Goal: Task Accomplishment & Management: Use online tool/utility

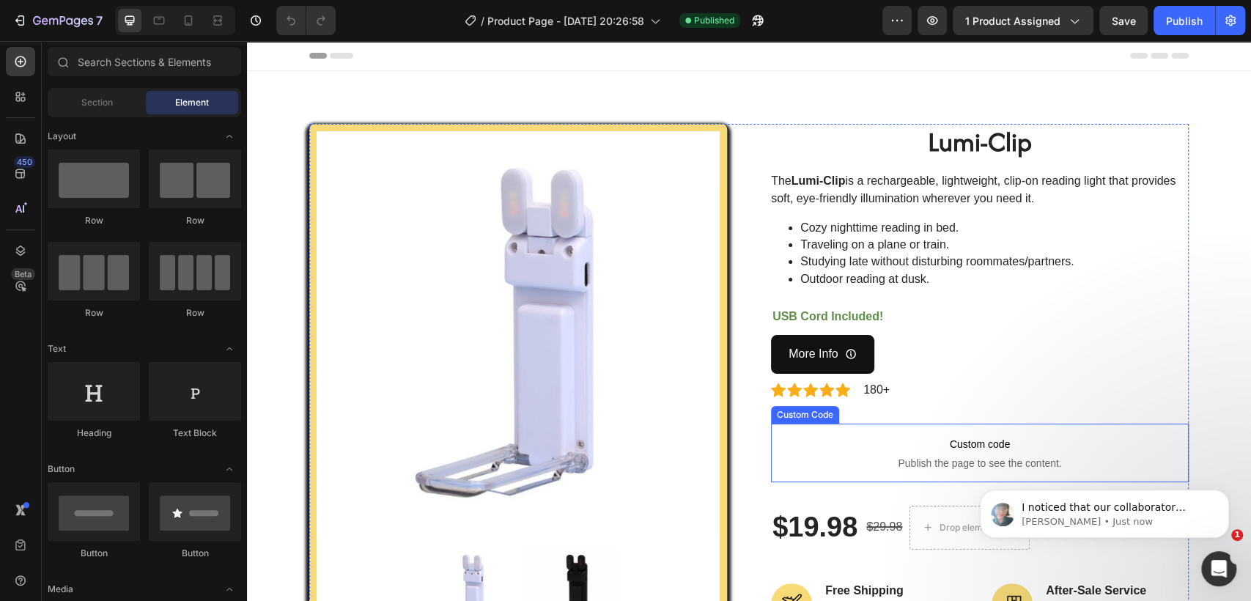
click at [876, 456] on span "Publish the page to see the content." at bounding box center [980, 463] width 418 height 15
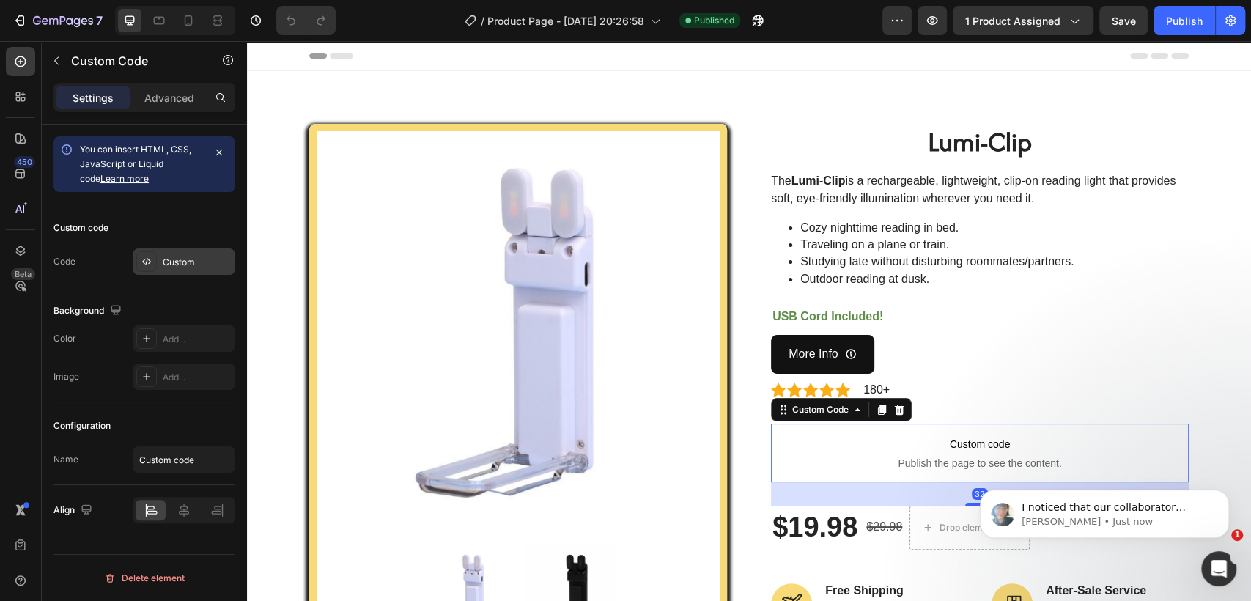
click at [172, 265] on div "Custom" at bounding box center [197, 262] width 69 height 13
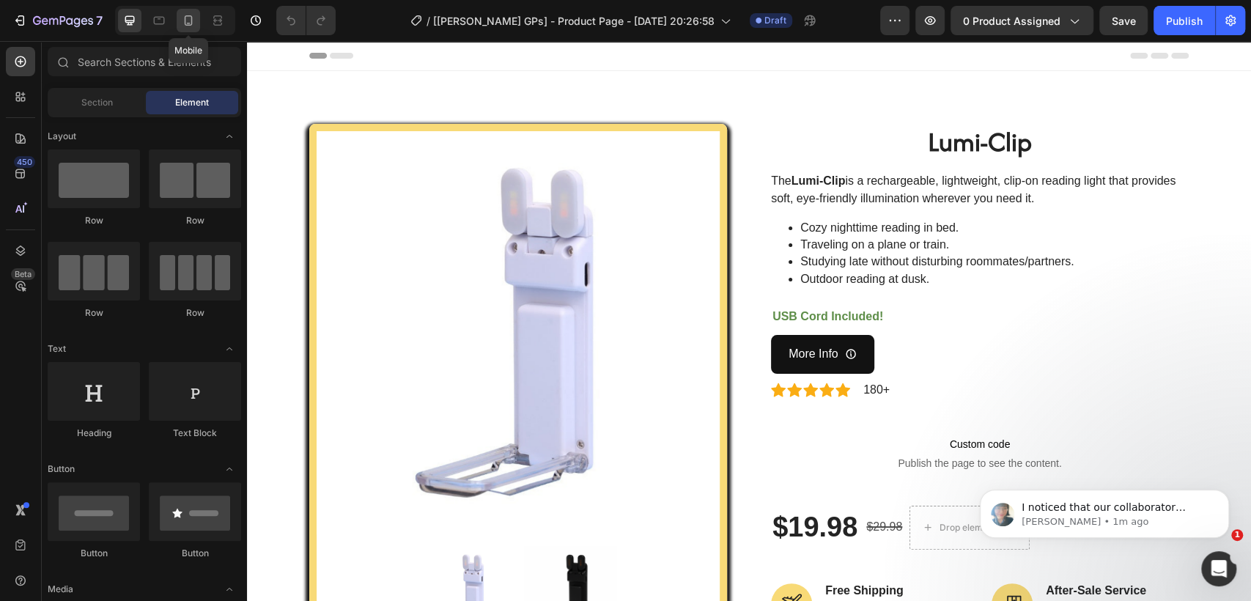
click at [178, 18] on div at bounding box center [188, 20] width 23 height 23
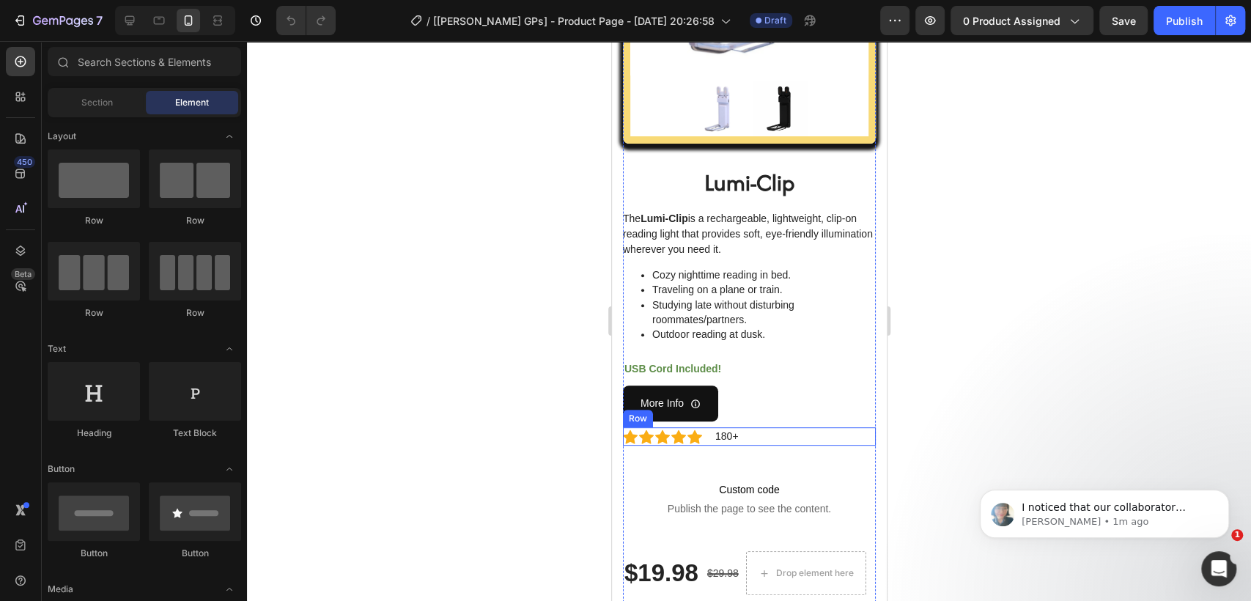
scroll to position [325, 0]
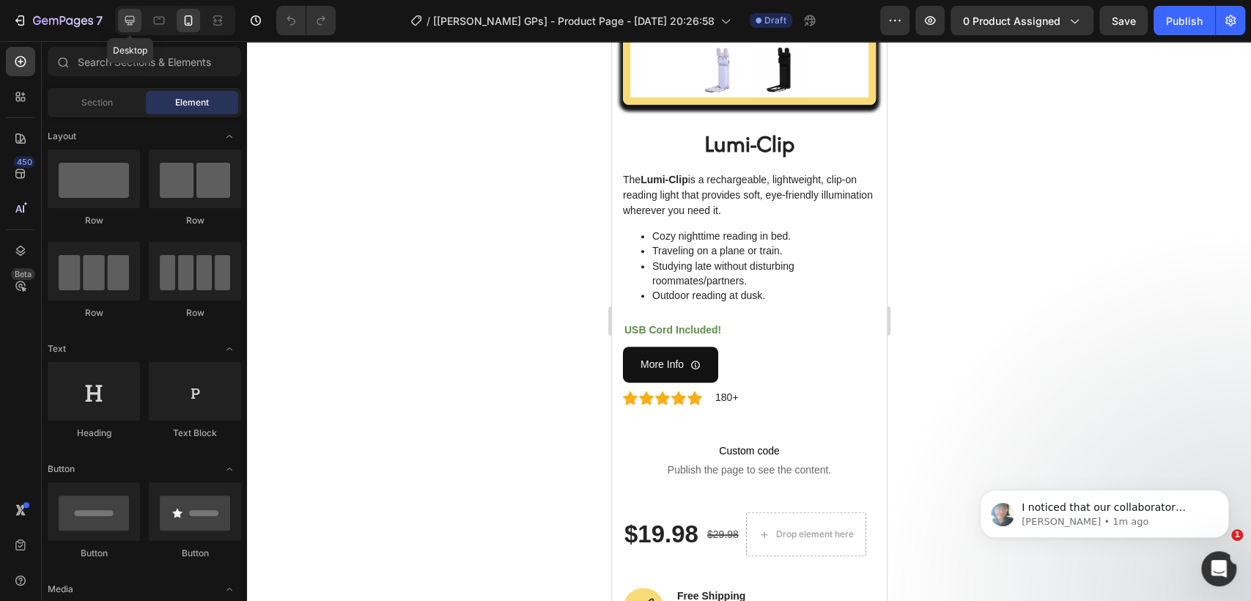
drag, startPoint x: 135, startPoint y: 18, endPoint x: 239, endPoint y: 67, distance: 115.1
click at [135, 17] on icon at bounding box center [129, 20] width 15 height 15
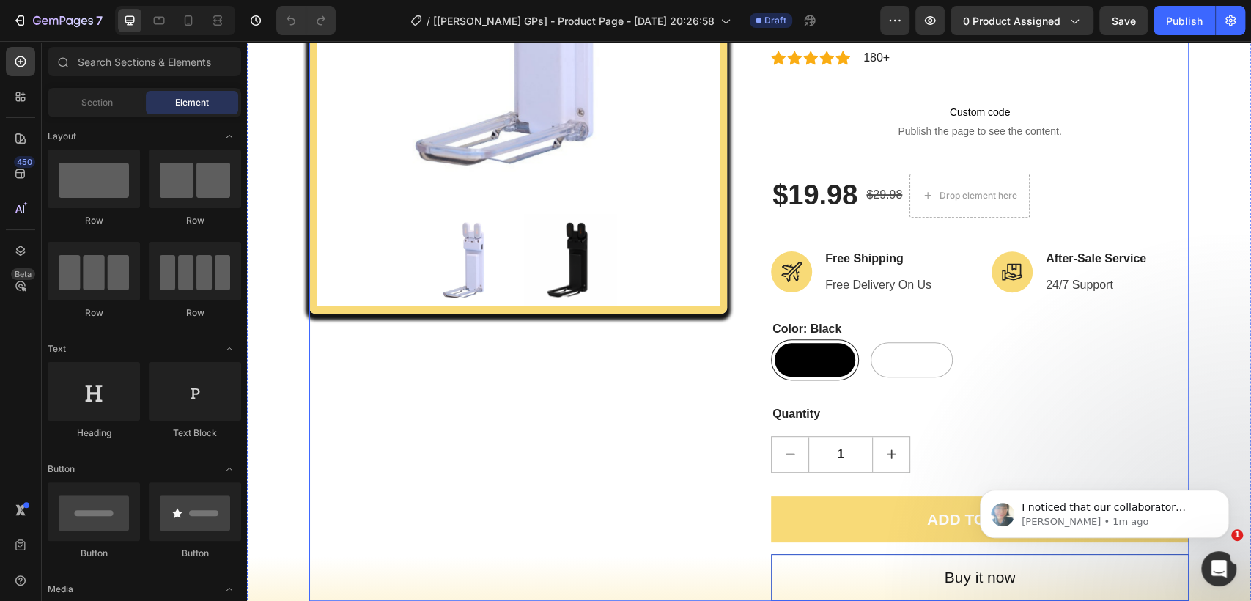
scroll to position [304, 0]
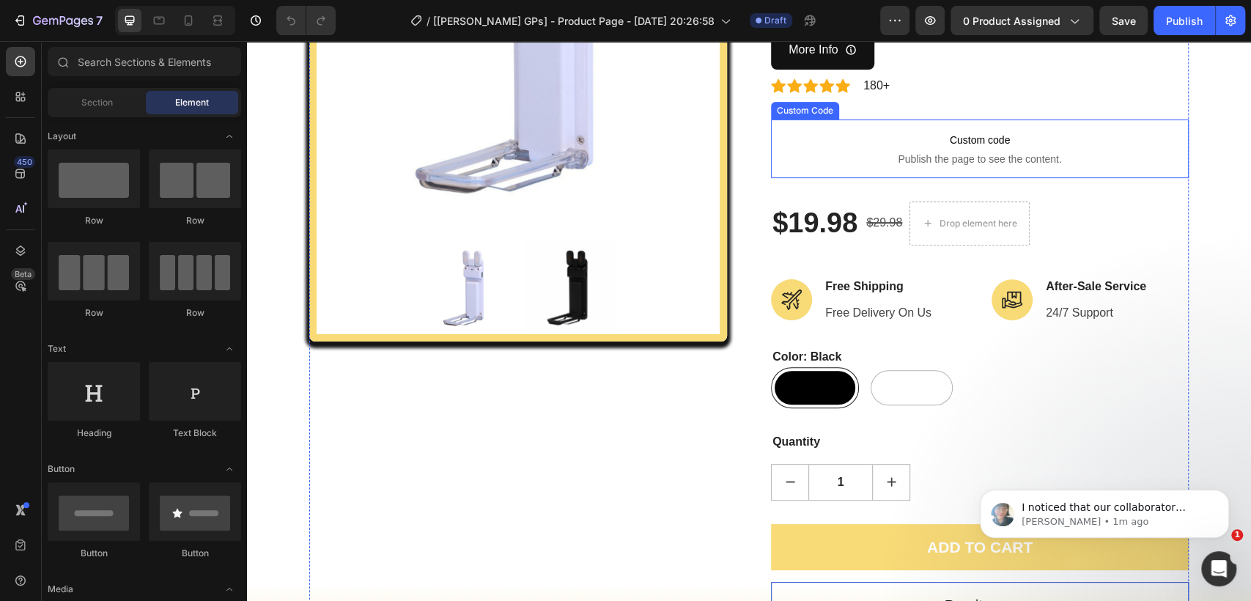
click at [955, 142] on span "Custom code" at bounding box center [980, 140] width 418 height 18
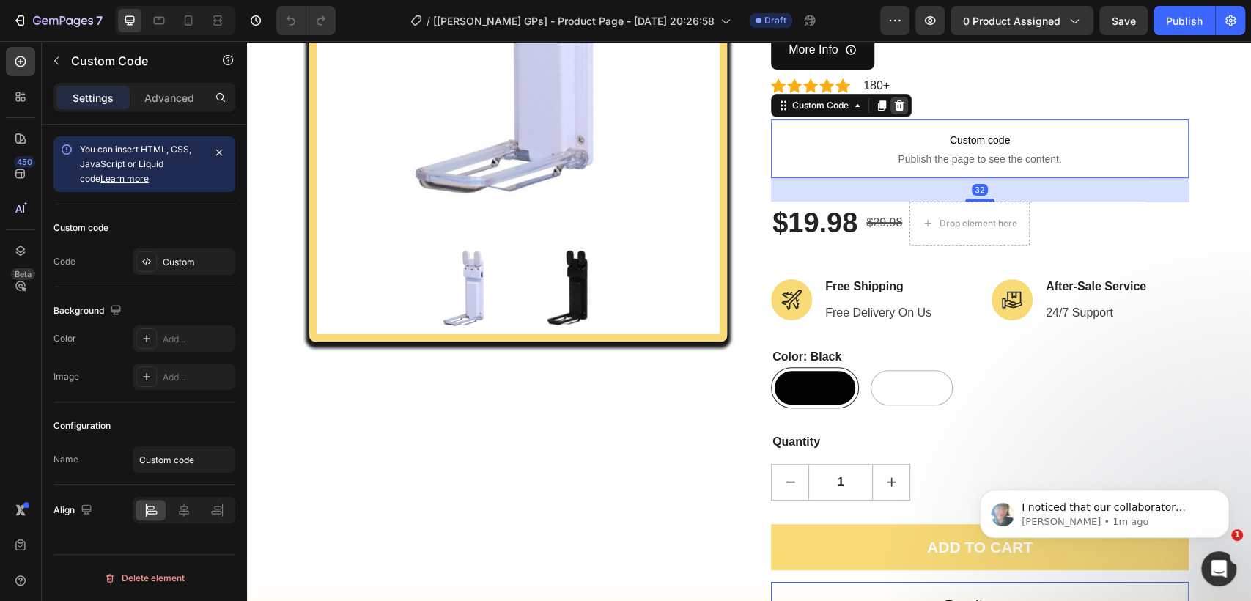
click at [898, 107] on icon at bounding box center [899, 106] width 12 height 12
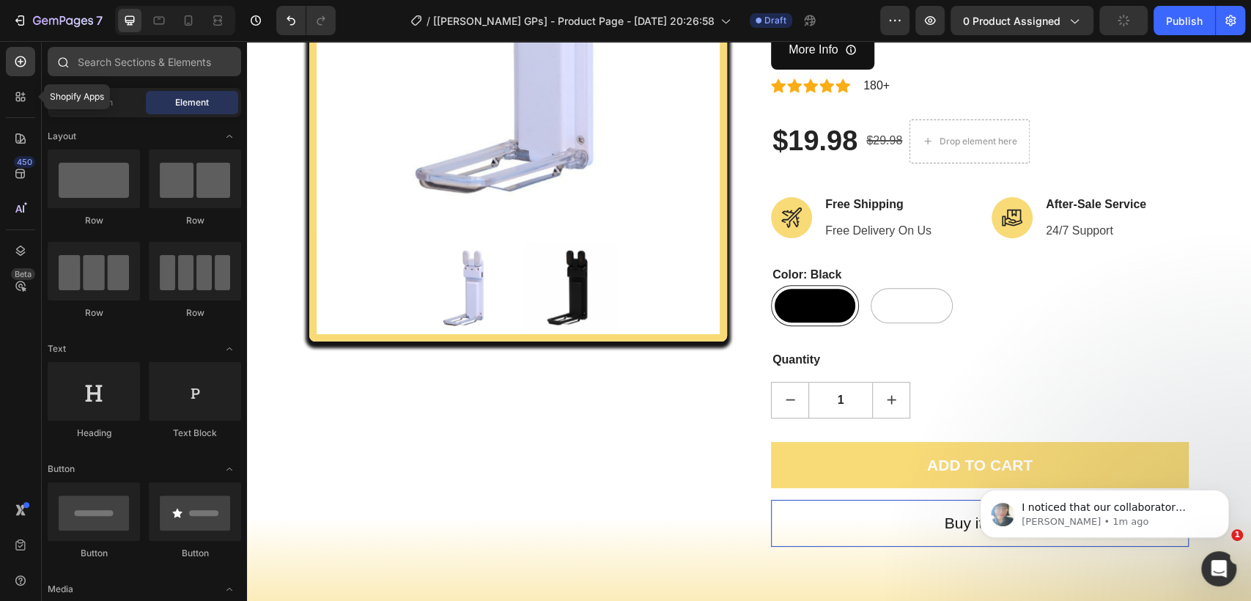
drag, startPoint x: 22, startPoint y: 102, endPoint x: 125, endPoint y: 73, distance: 106.7
click at [23, 102] on icon at bounding box center [20, 96] width 15 height 15
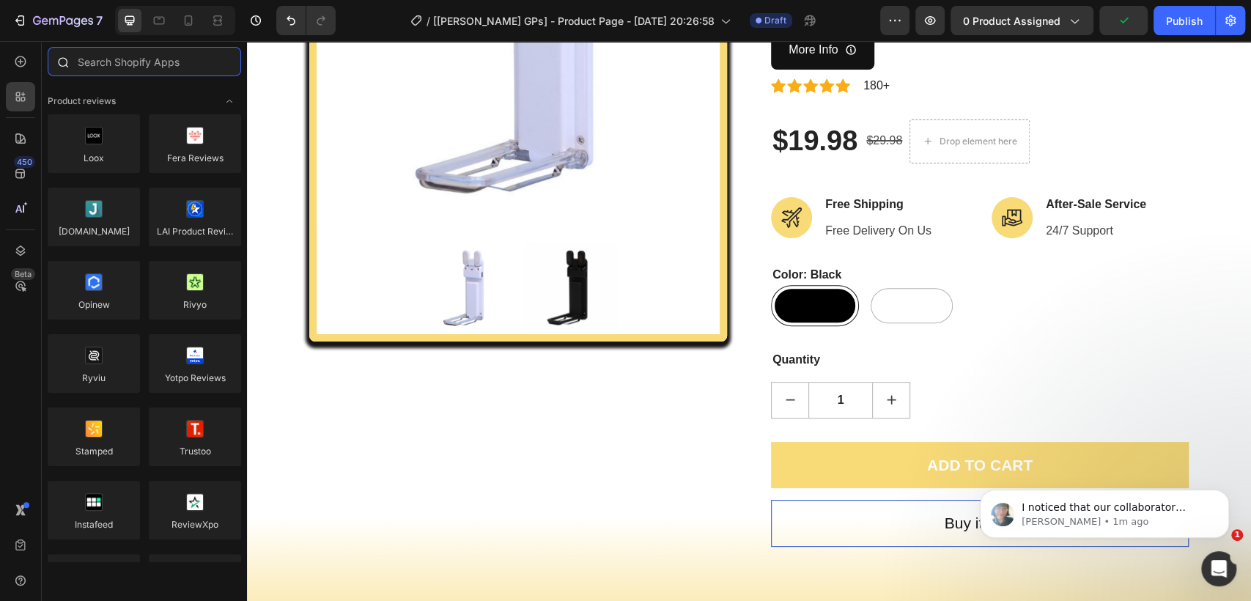
click at [125, 72] on input "text" at bounding box center [144, 61] width 193 height 29
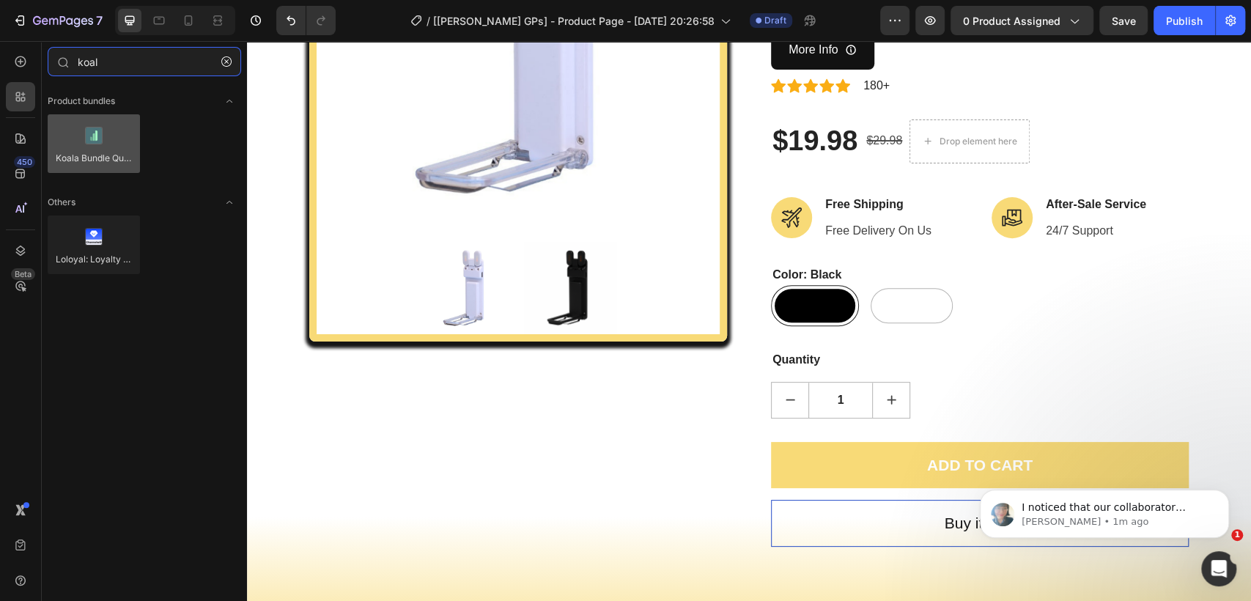
type input "koal"
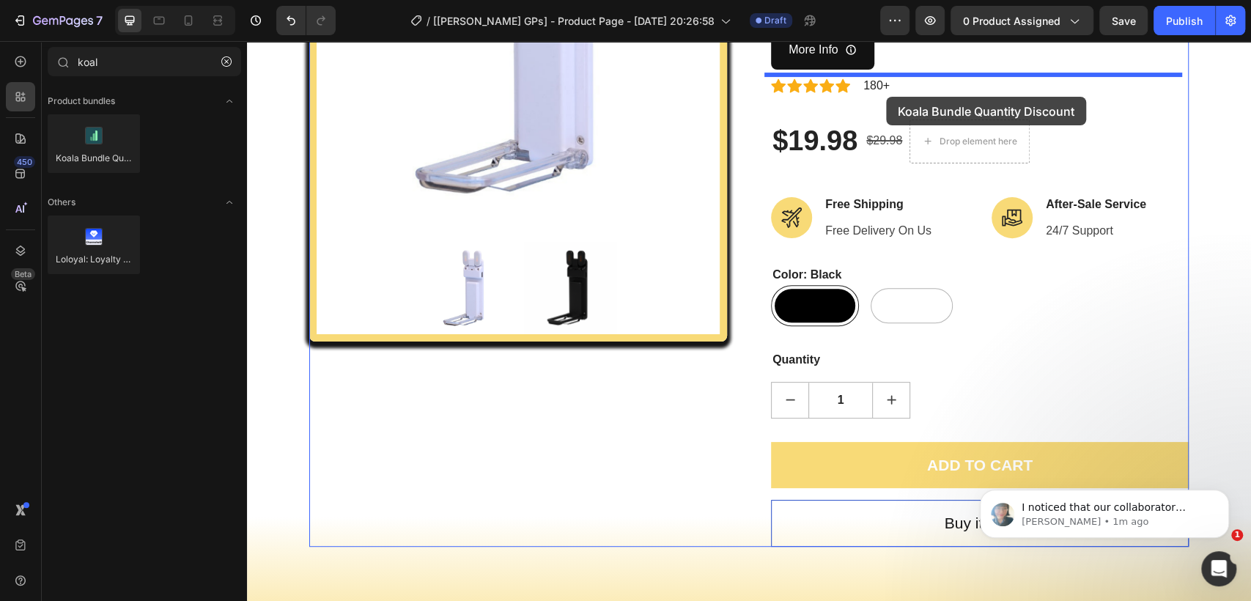
scroll to position [290, 0]
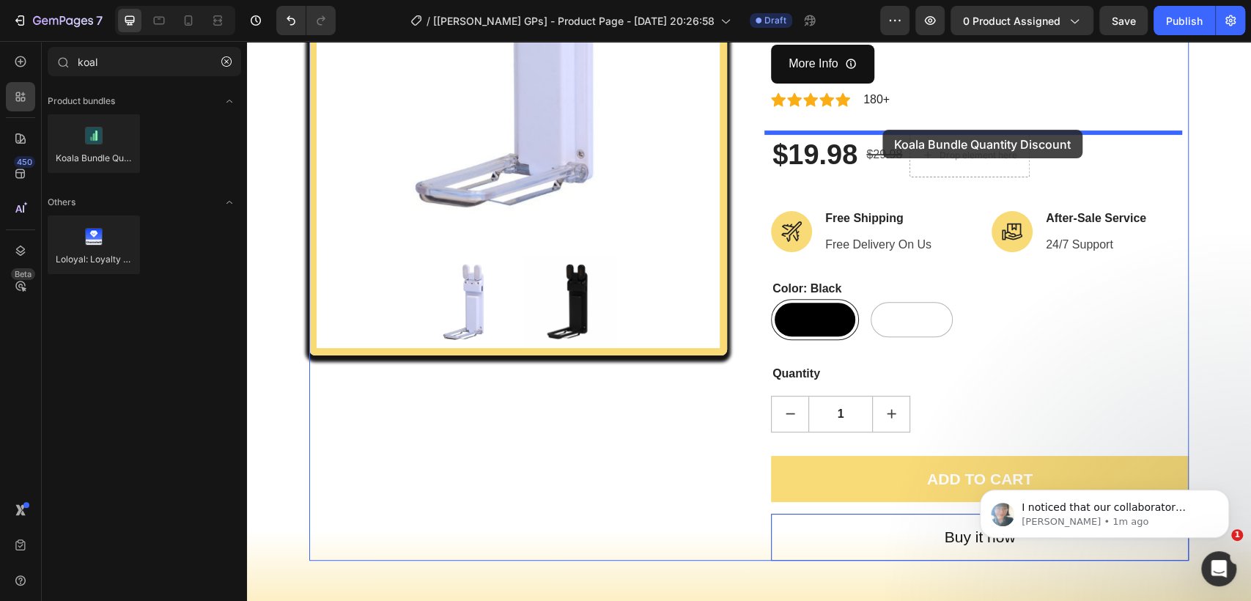
drag, startPoint x: 364, startPoint y: 201, endPoint x: 882, endPoint y: 130, distance: 522.9
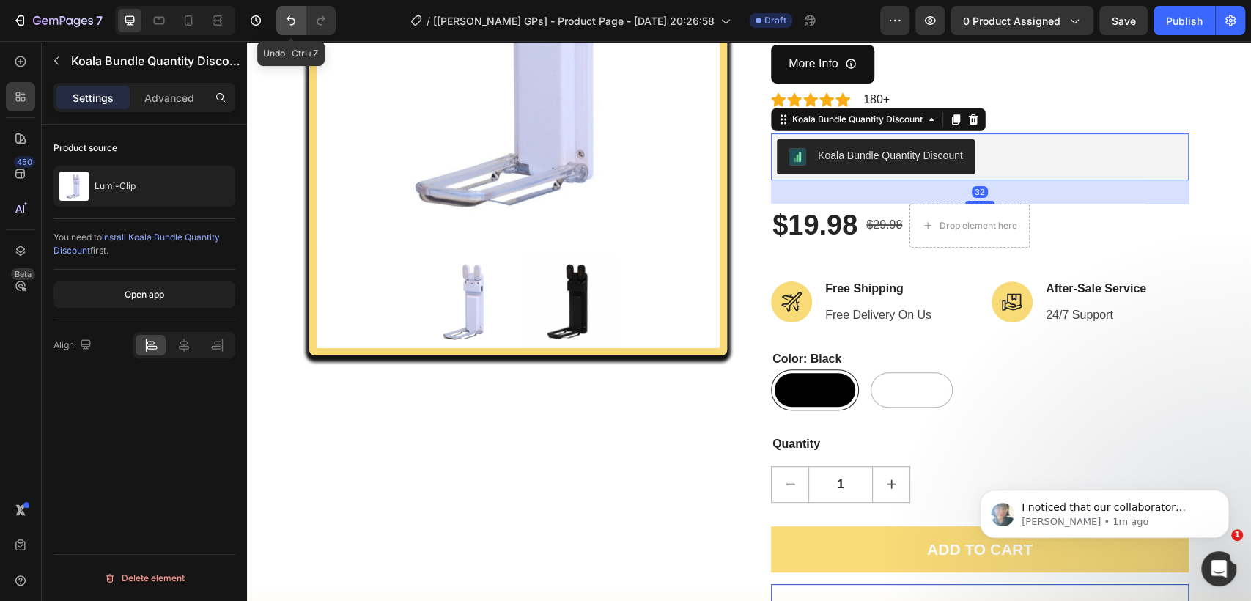
click at [284, 15] on icon "Undo/Redo" at bounding box center [291, 20] width 15 height 15
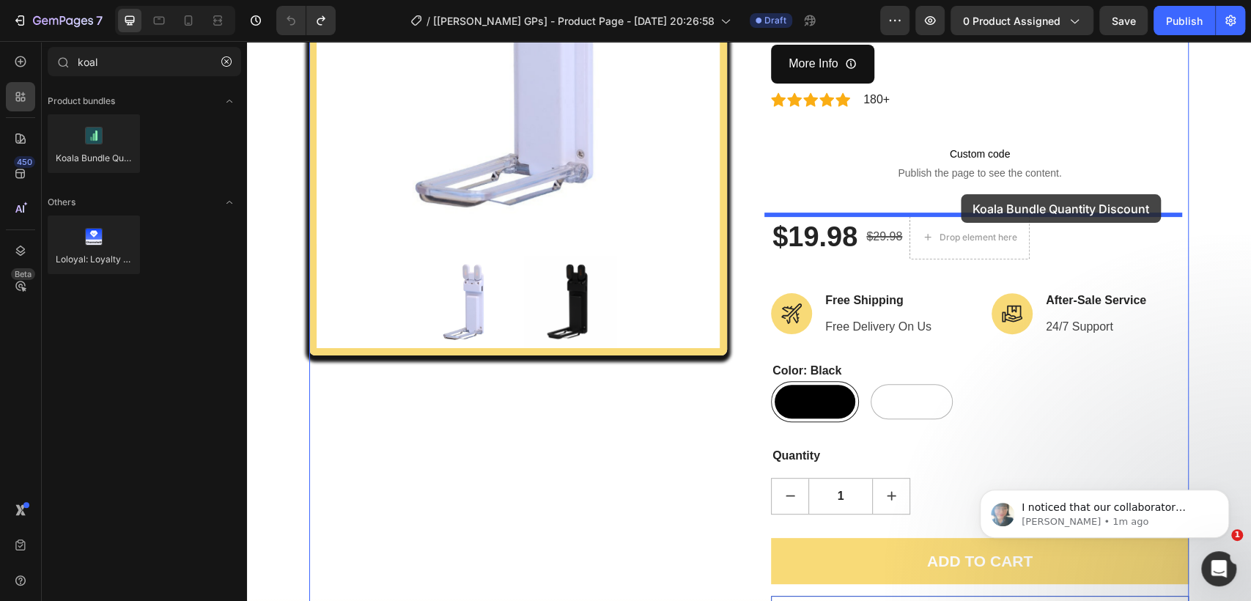
drag, startPoint x: 343, startPoint y: 171, endPoint x: 932, endPoint y: 147, distance: 589.7
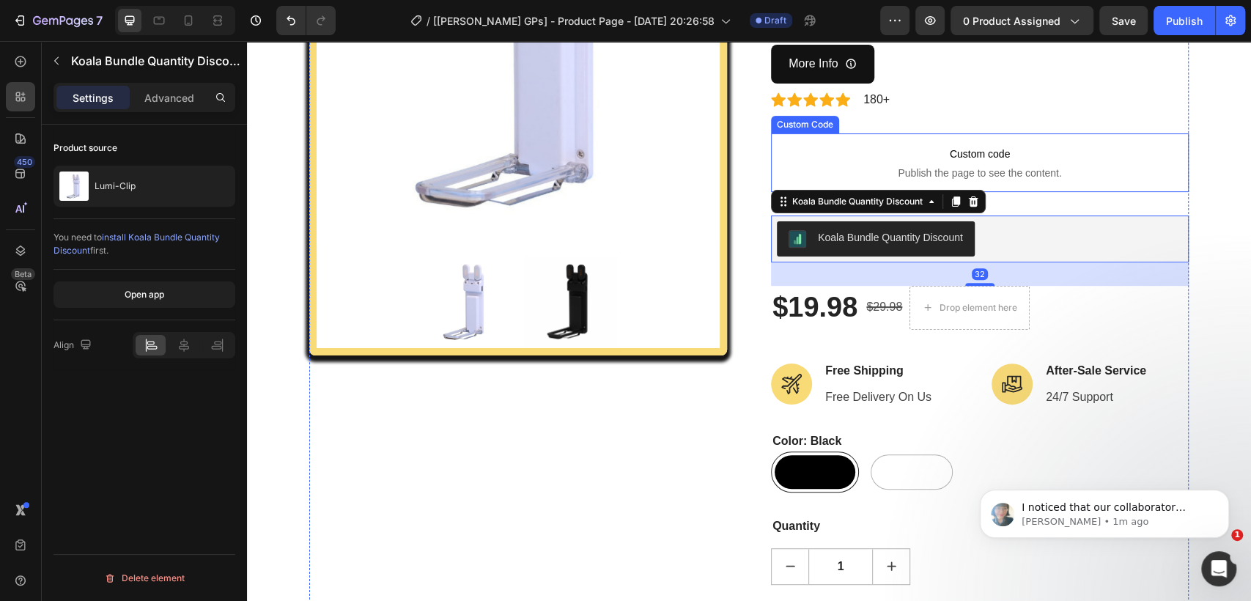
click at [923, 160] on span "Custom code" at bounding box center [980, 154] width 418 height 18
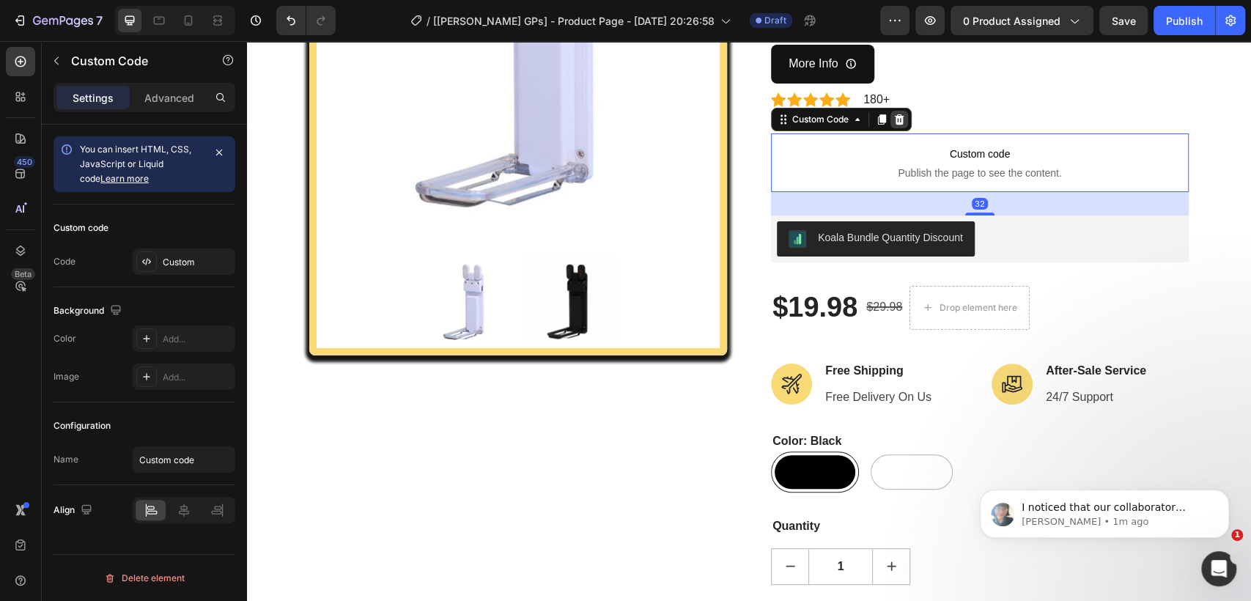
click at [896, 121] on icon at bounding box center [900, 119] width 10 height 10
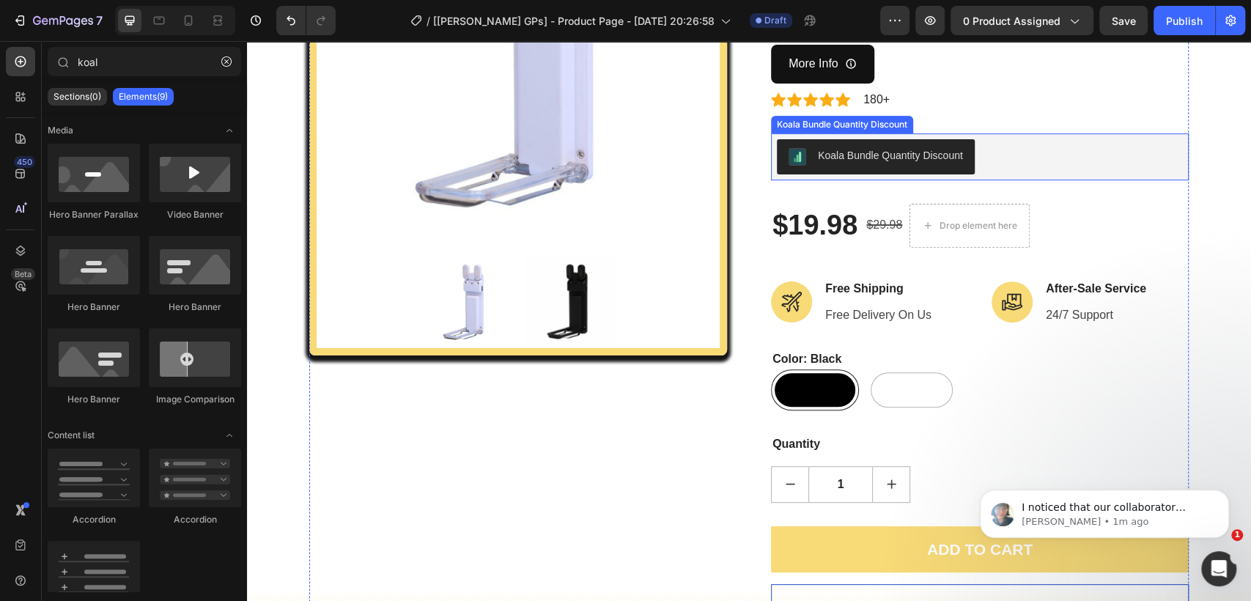
click at [997, 153] on div "Koala Bundle Quantity Discount" at bounding box center [980, 156] width 406 height 35
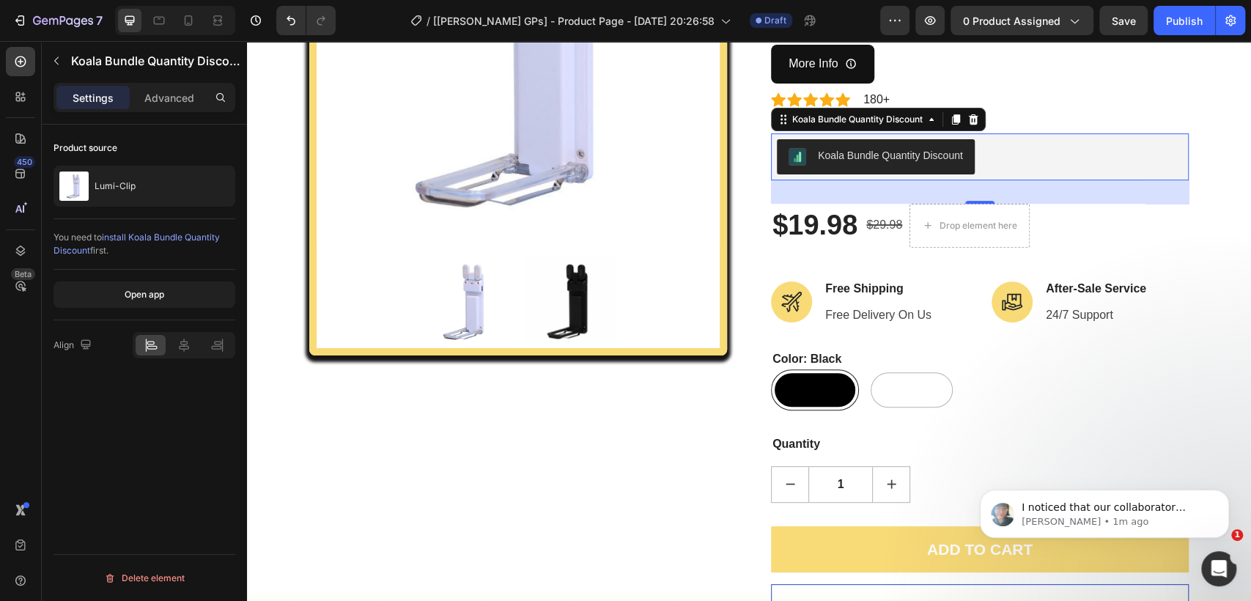
click at [512, 309] on div at bounding box center [518, 302] width 403 height 92
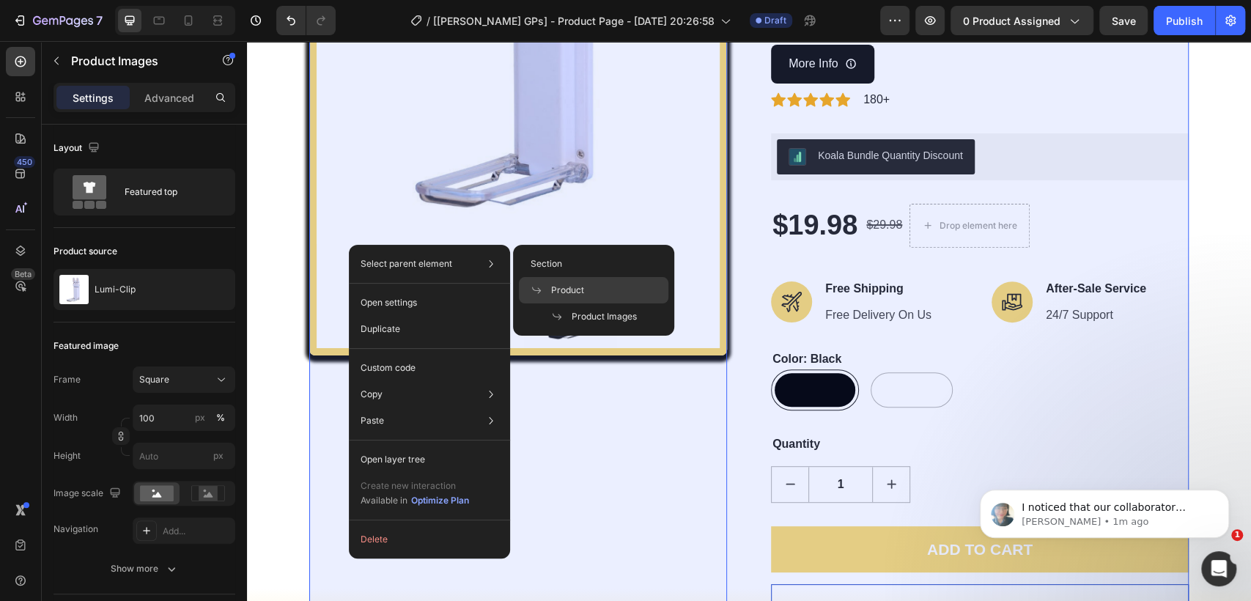
click at [587, 288] on div "Product" at bounding box center [593, 290] width 149 height 26
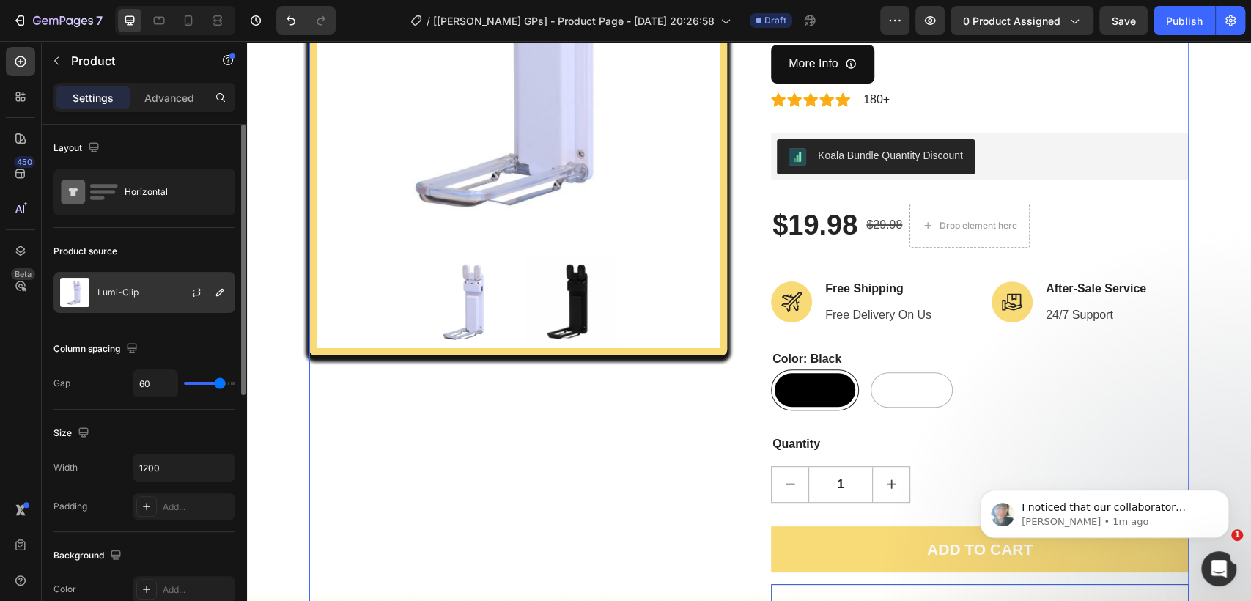
click at [148, 290] on div "Lumi-Clip" at bounding box center [144, 292] width 182 height 41
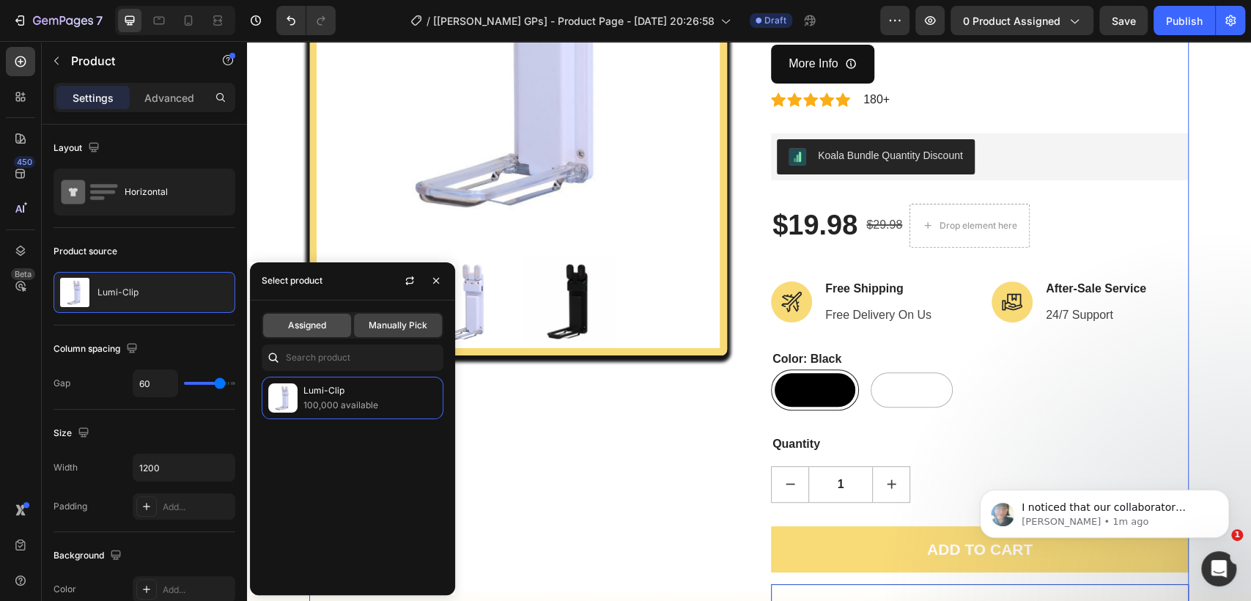
click at [299, 320] on span "Assigned" at bounding box center [307, 325] width 38 height 13
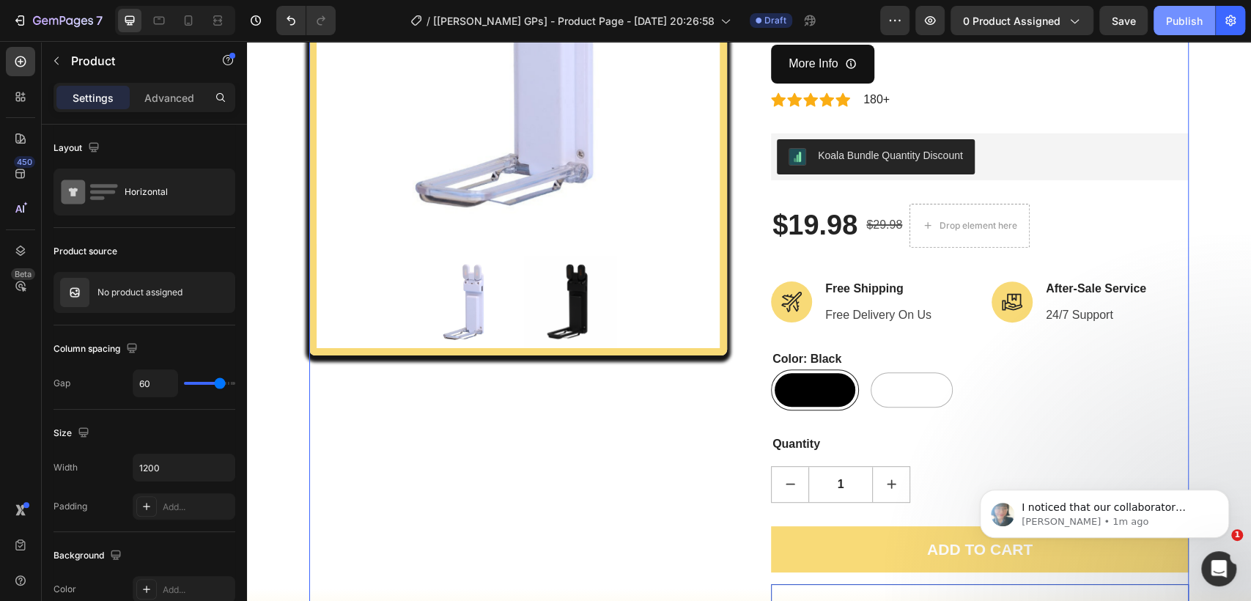
click at [1177, 26] on div "Publish" at bounding box center [1184, 20] width 37 height 15
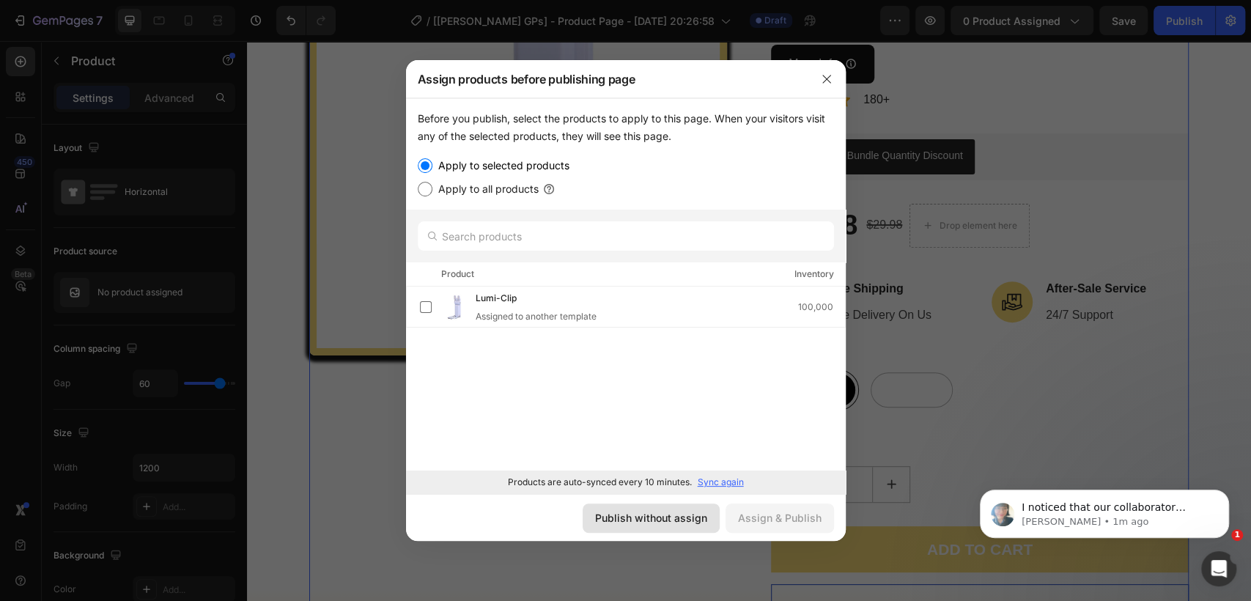
drag, startPoint x: 668, startPoint y: 516, endPoint x: 361, endPoint y: 459, distance: 312.9
click at [668, 515] on div "Publish without assign" at bounding box center [651, 517] width 112 height 15
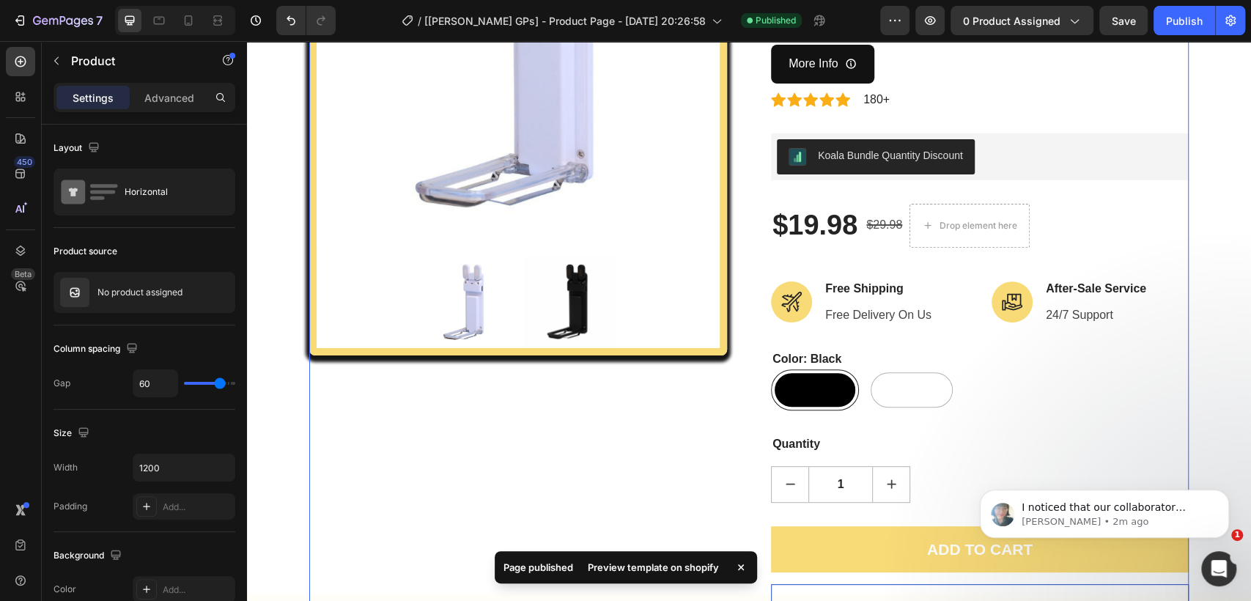
click at [687, 566] on div "Preview template on shopify" at bounding box center [653, 567] width 149 height 21
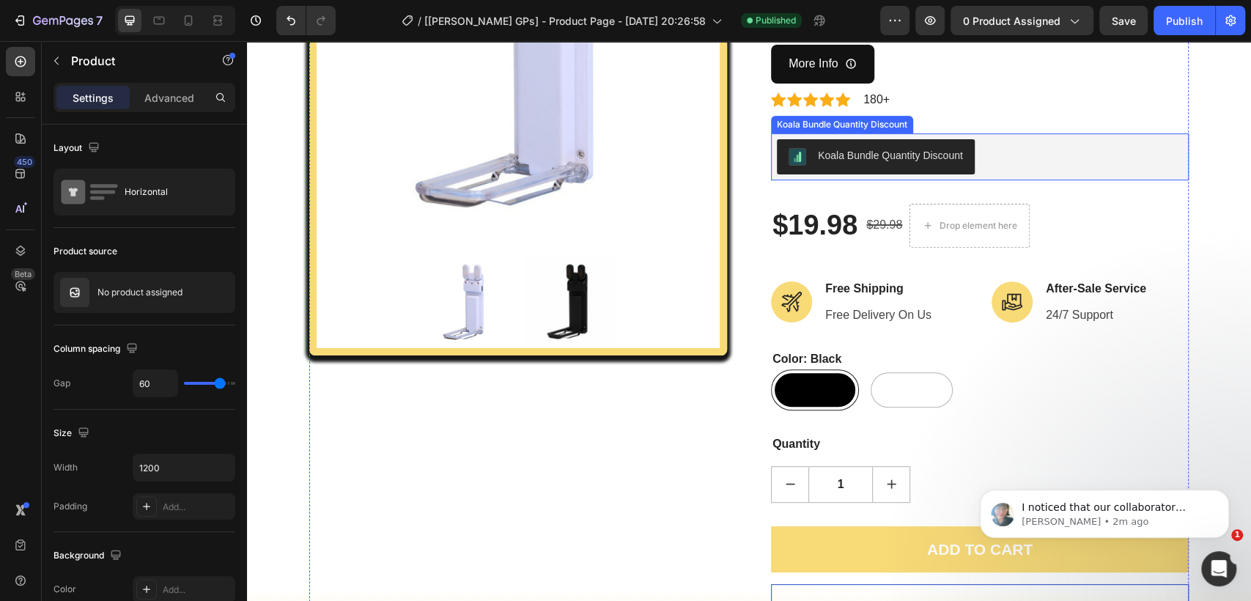
click at [1018, 160] on div "Koala Bundle Quantity Discount" at bounding box center [980, 156] width 406 height 35
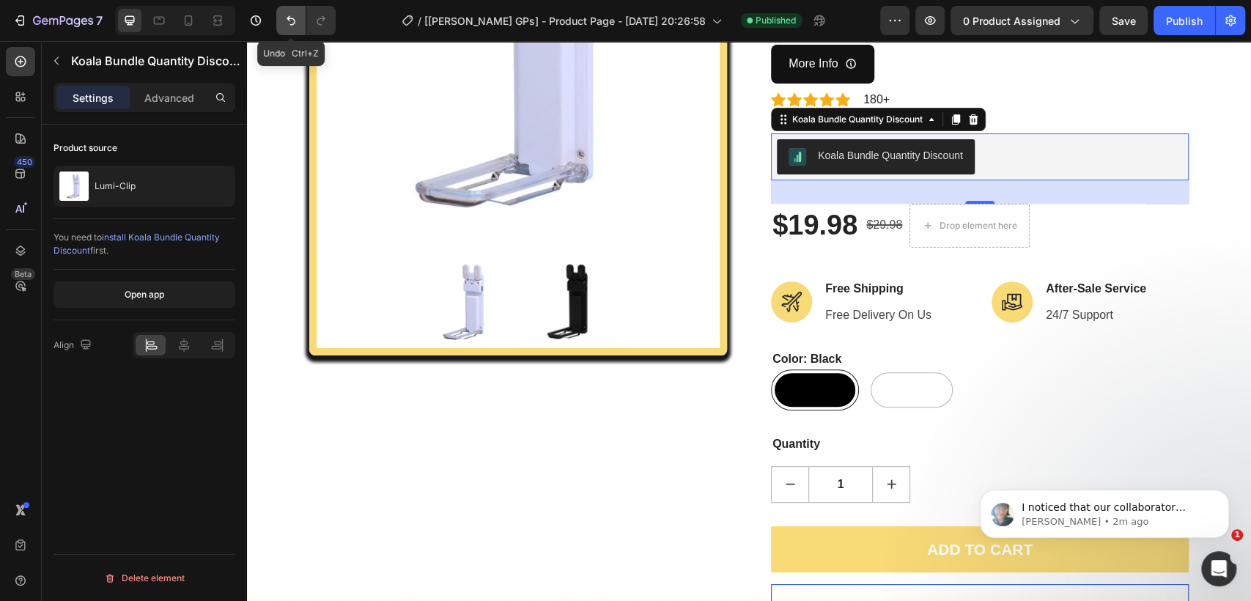
click at [298, 11] on button "Undo/Redo" at bounding box center [290, 20] width 29 height 29
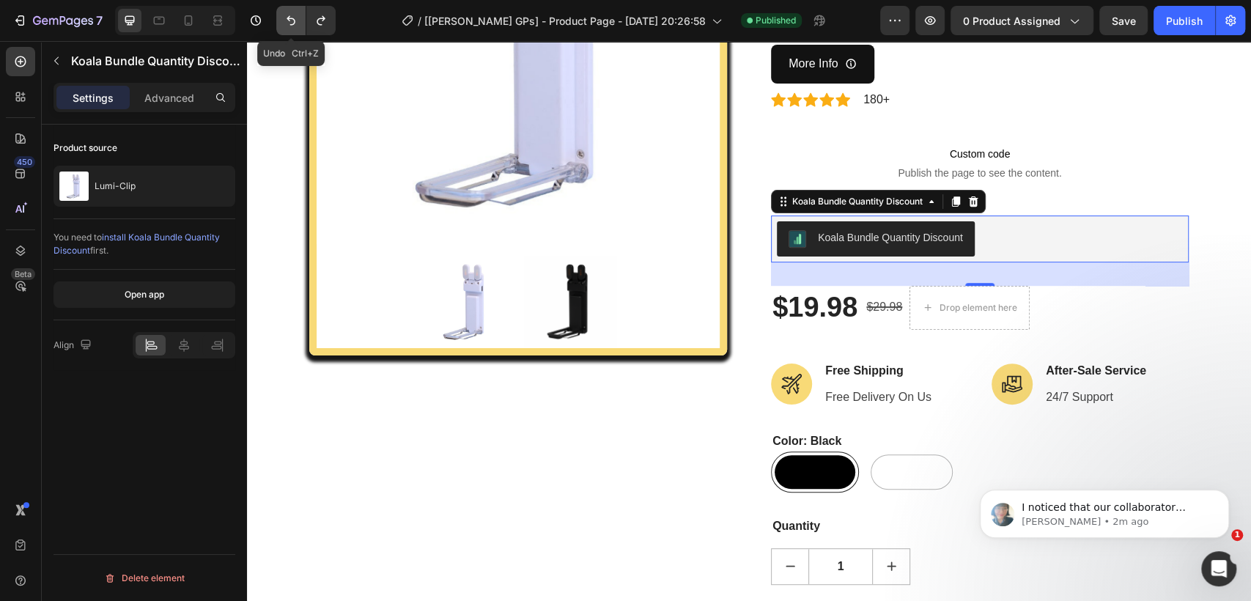
click at [298, 11] on button "Undo/Redo" at bounding box center [290, 20] width 29 height 29
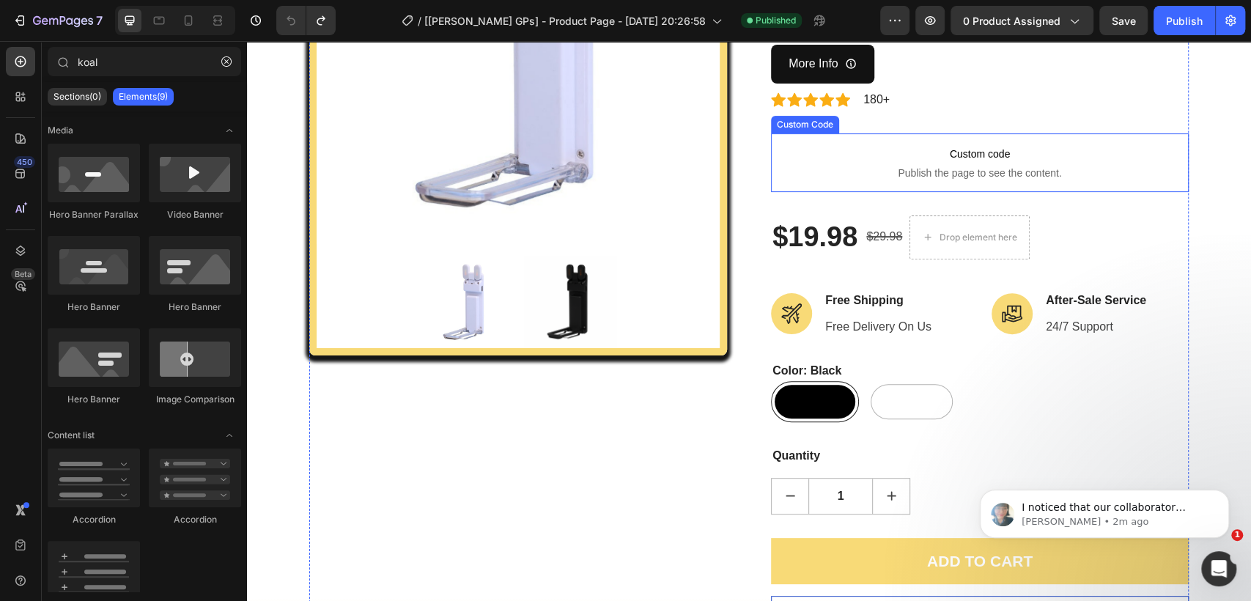
drag, startPoint x: 909, startPoint y: 171, endPoint x: 899, endPoint y: 171, distance: 9.5
click at [909, 171] on span "Publish the page to see the content." at bounding box center [980, 173] width 418 height 15
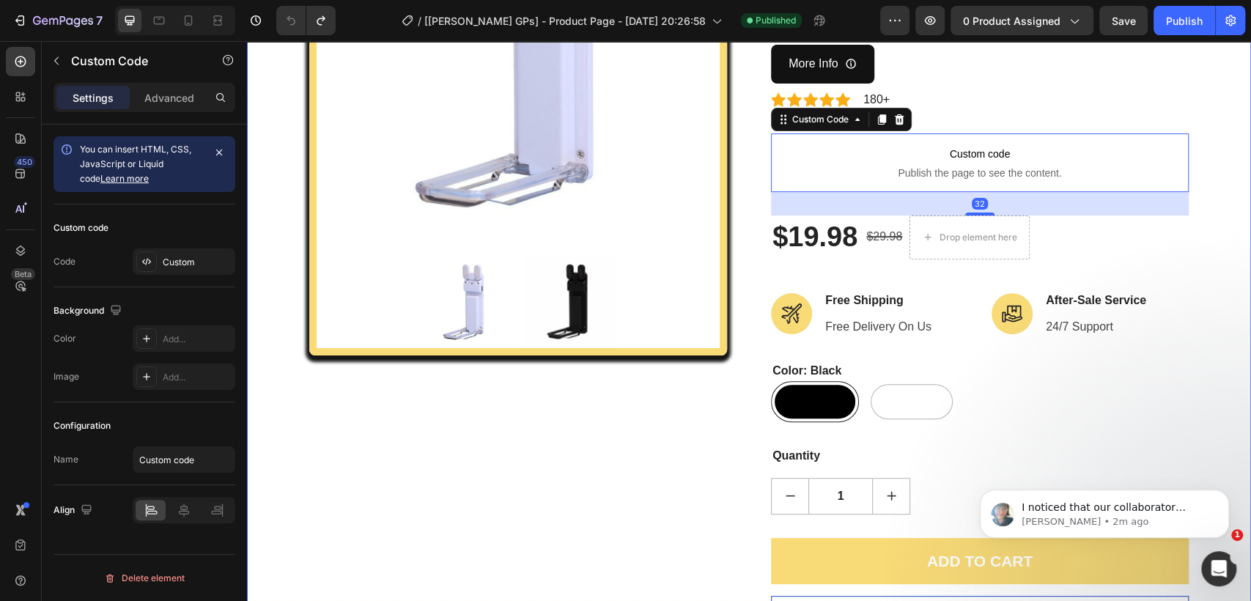
click at [317, 150] on img at bounding box center [518, 42] width 403 height 403
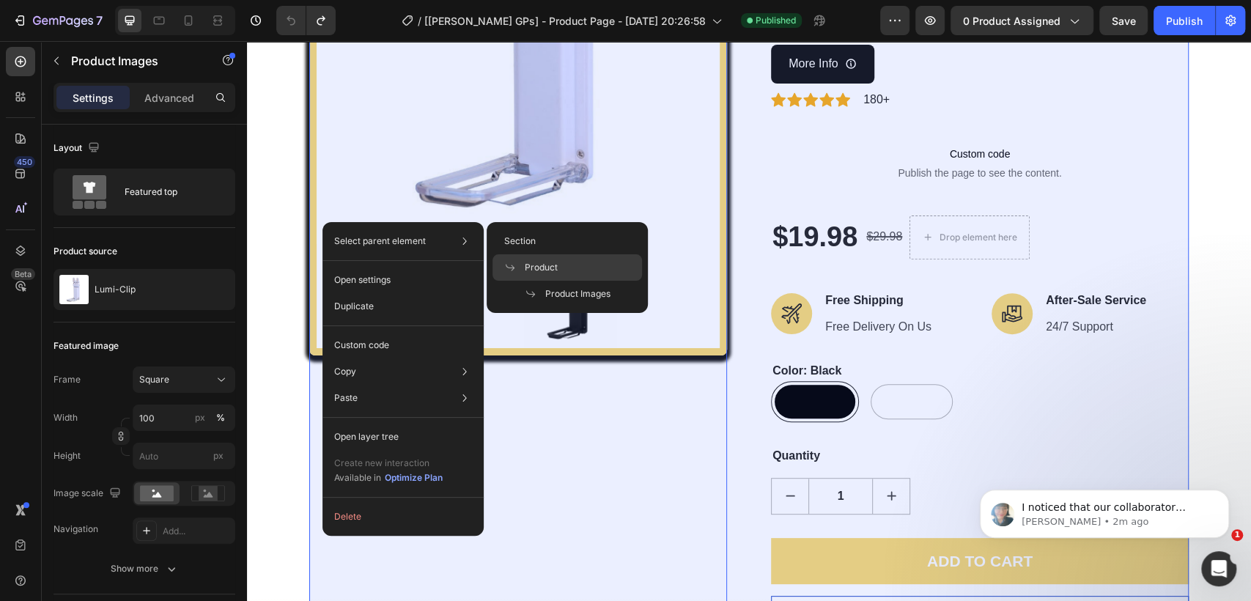
click at [592, 274] on div "Product" at bounding box center [566, 267] width 149 height 26
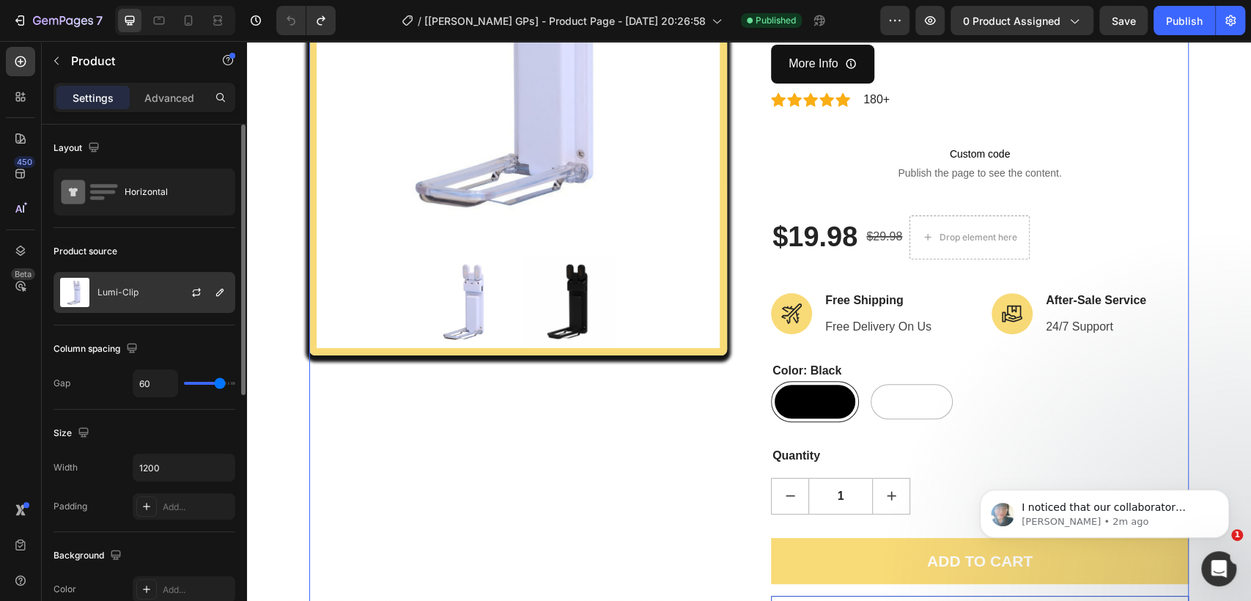
click at [140, 294] on div "Lumi-Clip" at bounding box center [144, 292] width 182 height 41
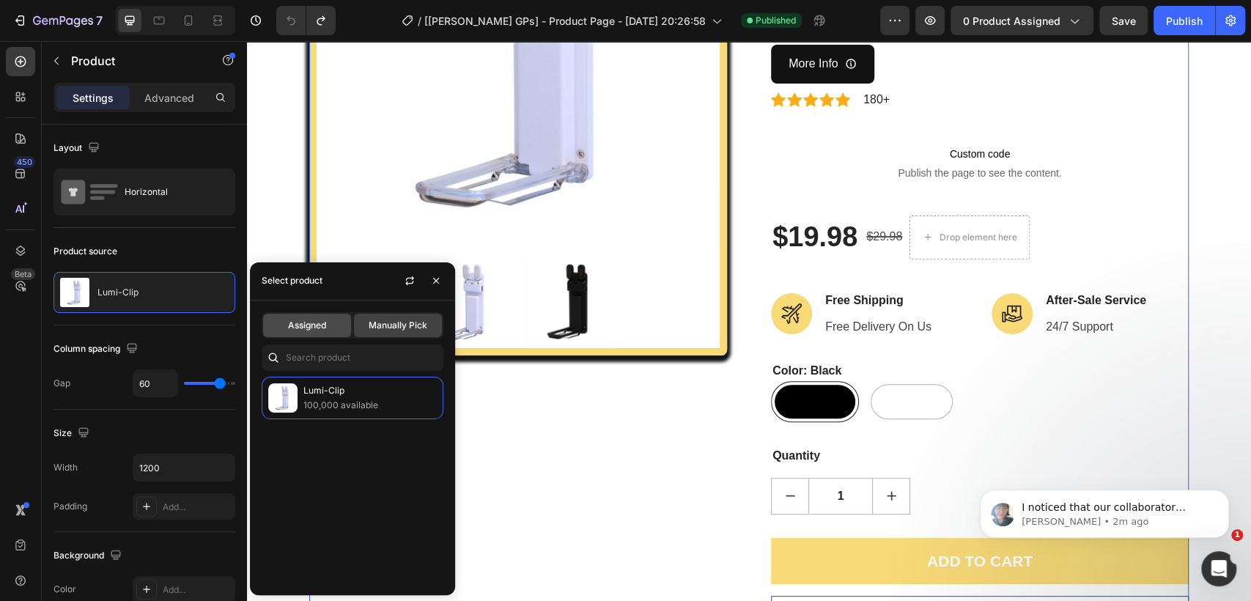
click at [322, 325] on span "Assigned" at bounding box center [307, 325] width 38 height 13
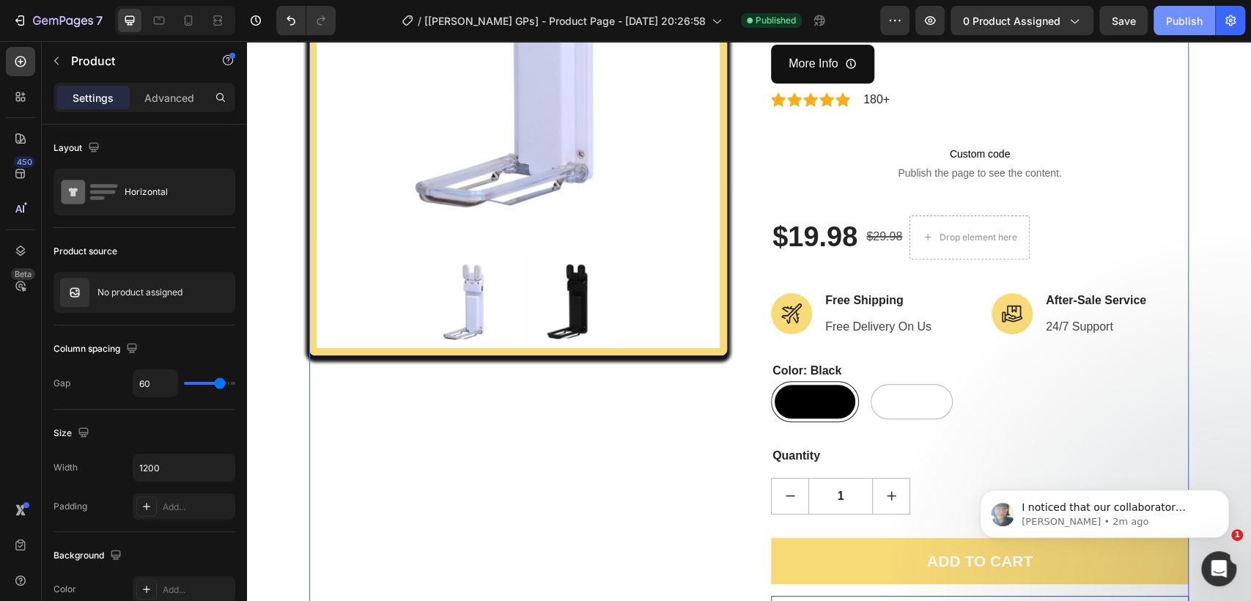
click at [1181, 24] on div "Publish" at bounding box center [1184, 20] width 37 height 15
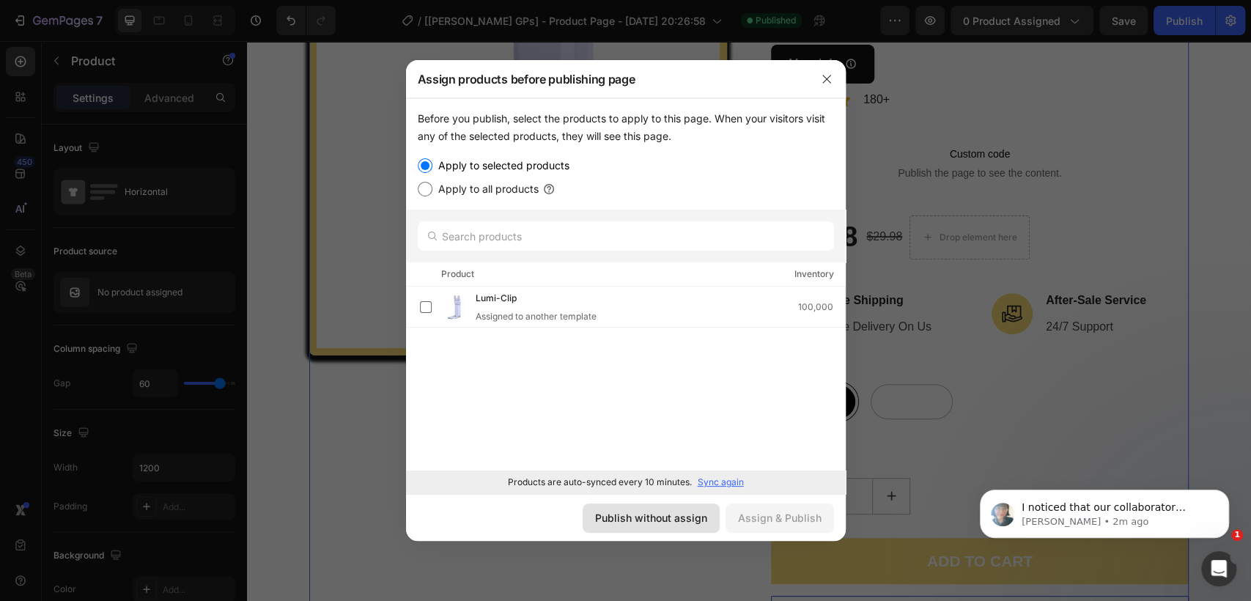
drag, startPoint x: 651, startPoint y: 520, endPoint x: 413, endPoint y: 473, distance: 243.5
click at [651, 520] on div "Publish without assign" at bounding box center [651, 517] width 112 height 15
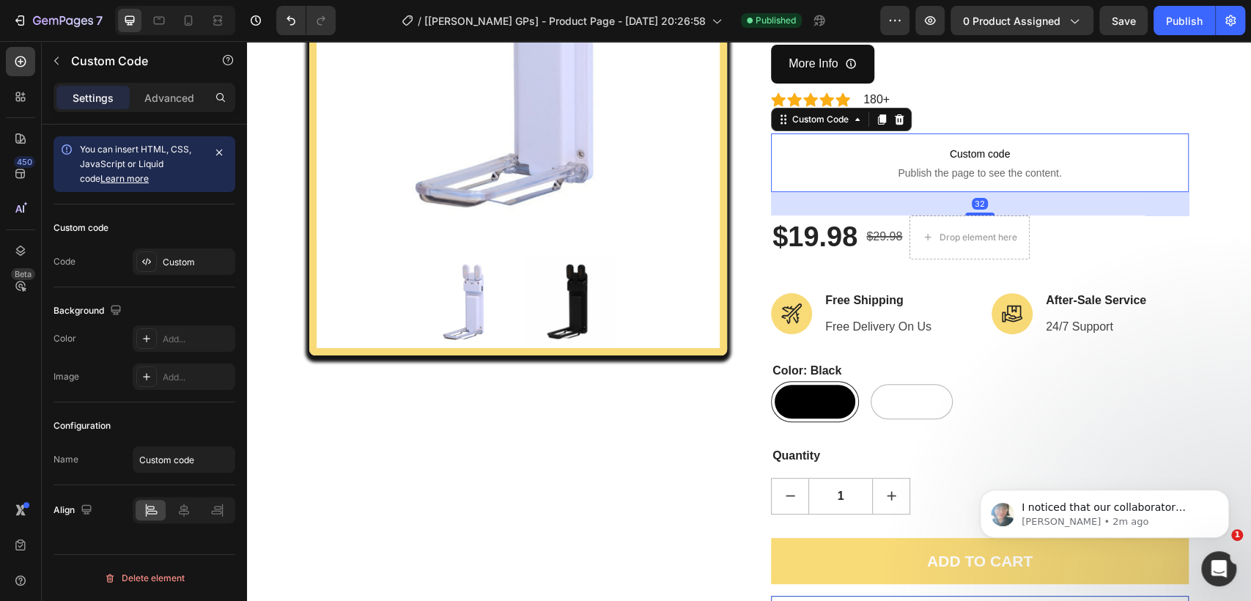
click at [867, 176] on span "Publish the page to see the content." at bounding box center [980, 173] width 418 height 15
click at [188, 267] on div "Custom" at bounding box center [197, 262] width 69 height 13
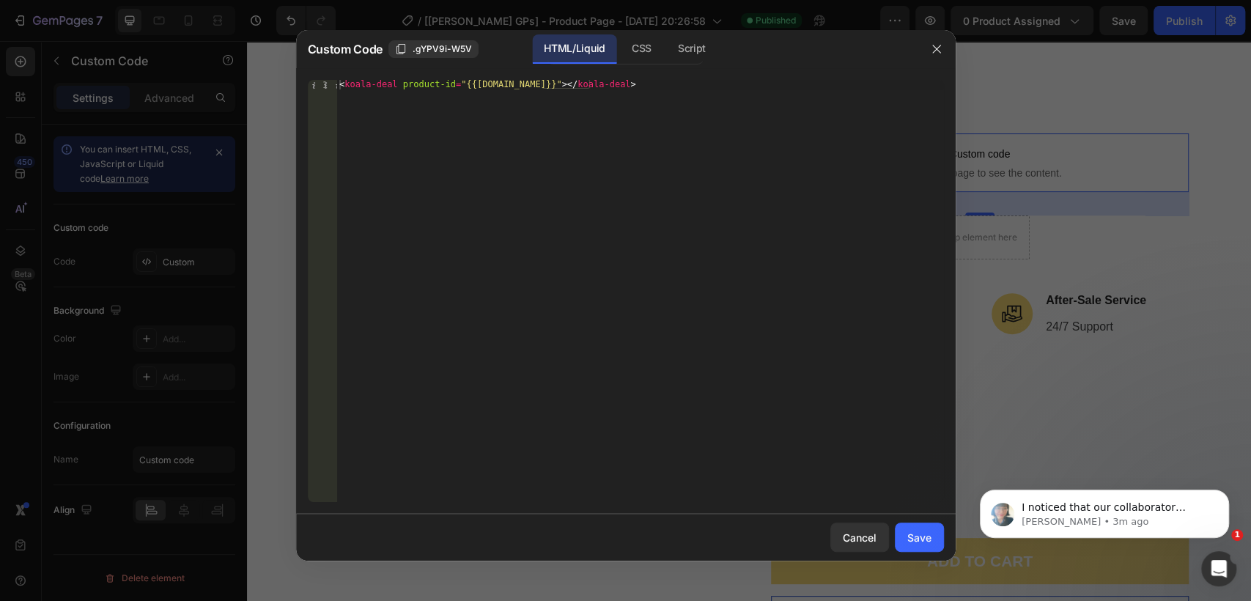
click at [1082, 194] on div at bounding box center [625, 300] width 1251 height 601
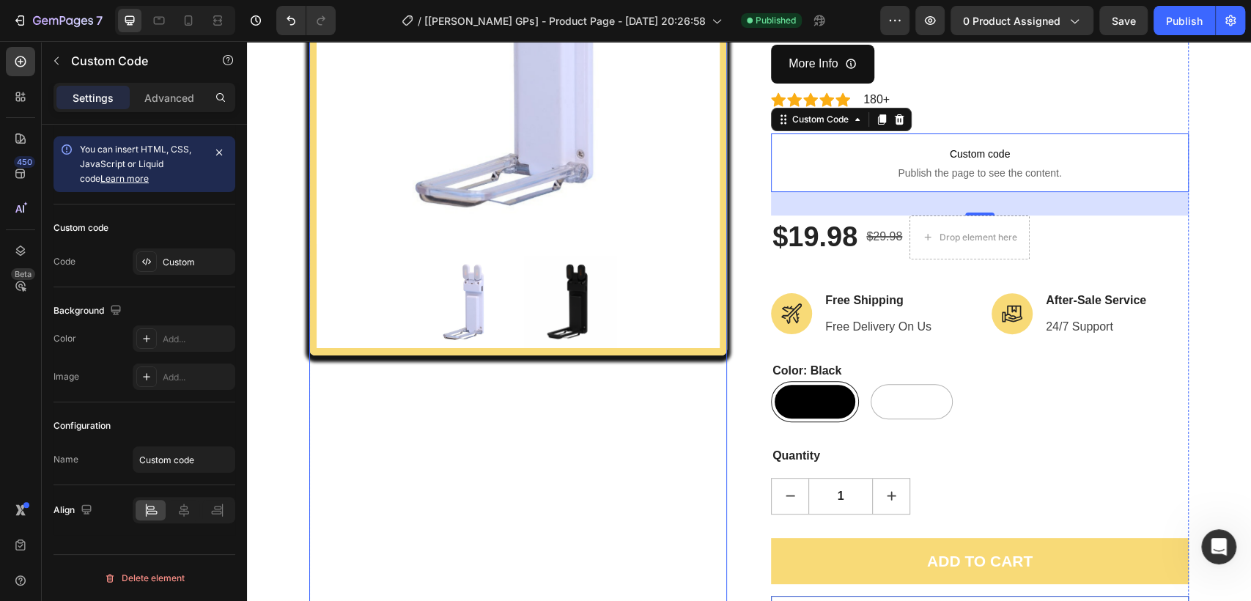
click at [448, 283] on img at bounding box center [467, 302] width 92 height 92
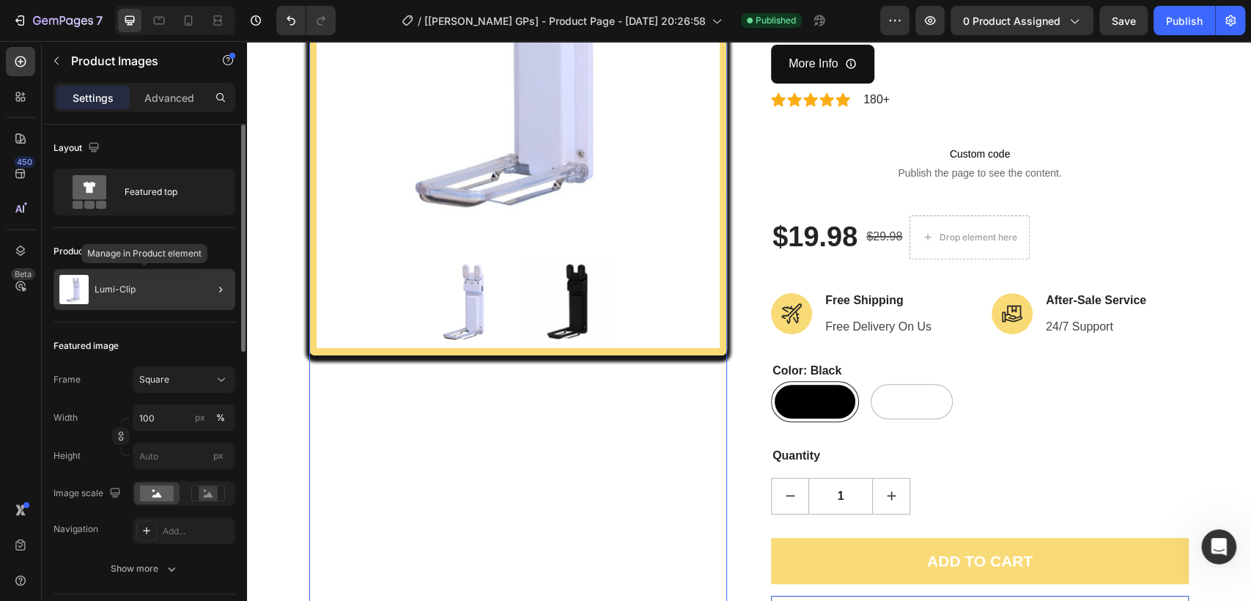
click at [145, 284] on div "Lumi-Clip" at bounding box center [144, 289] width 182 height 41
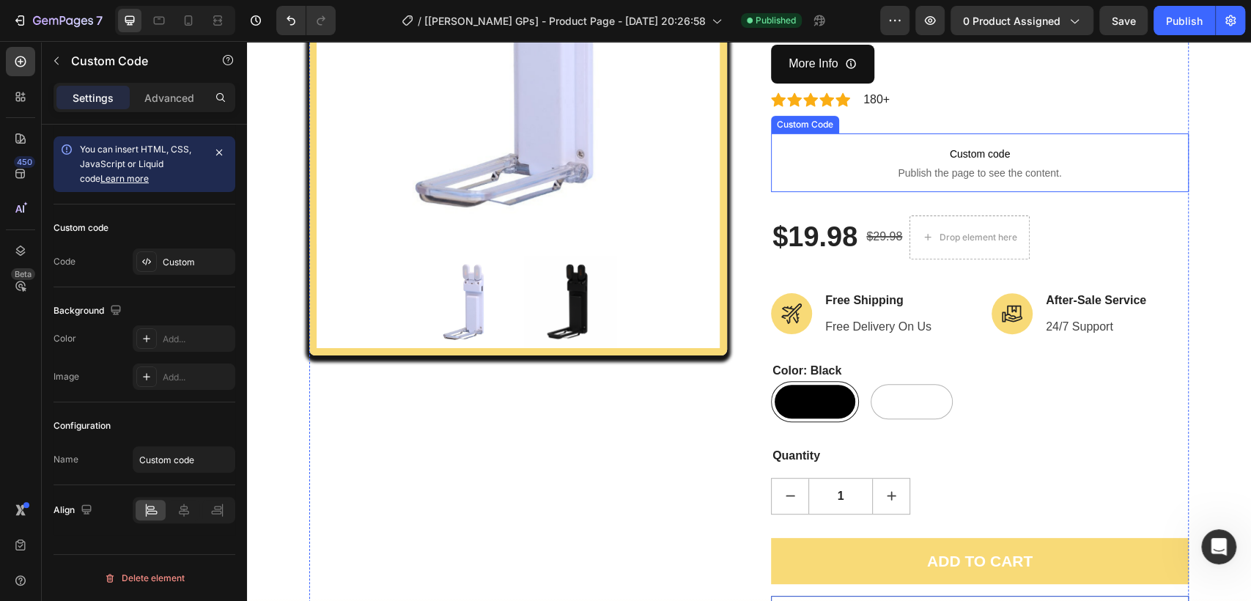
click at [958, 149] on span "Custom code" at bounding box center [980, 154] width 418 height 18
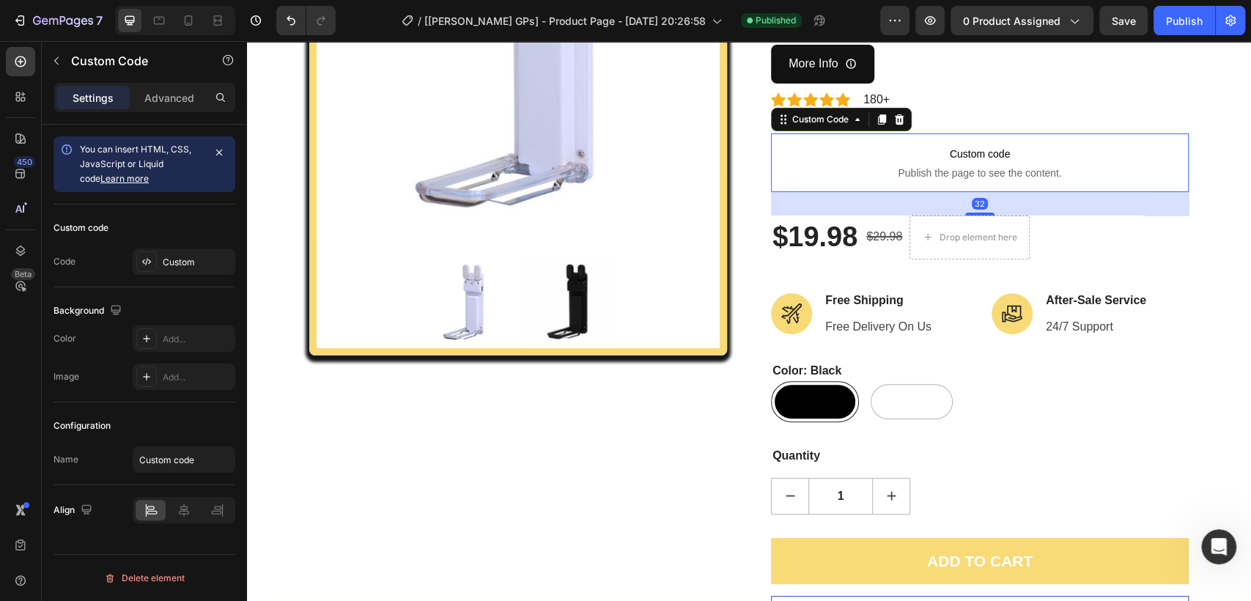
click at [10, 116] on div "450 Beta" at bounding box center [20, 271] width 29 height 448
click at [15, 100] on icon at bounding box center [20, 96] width 15 height 15
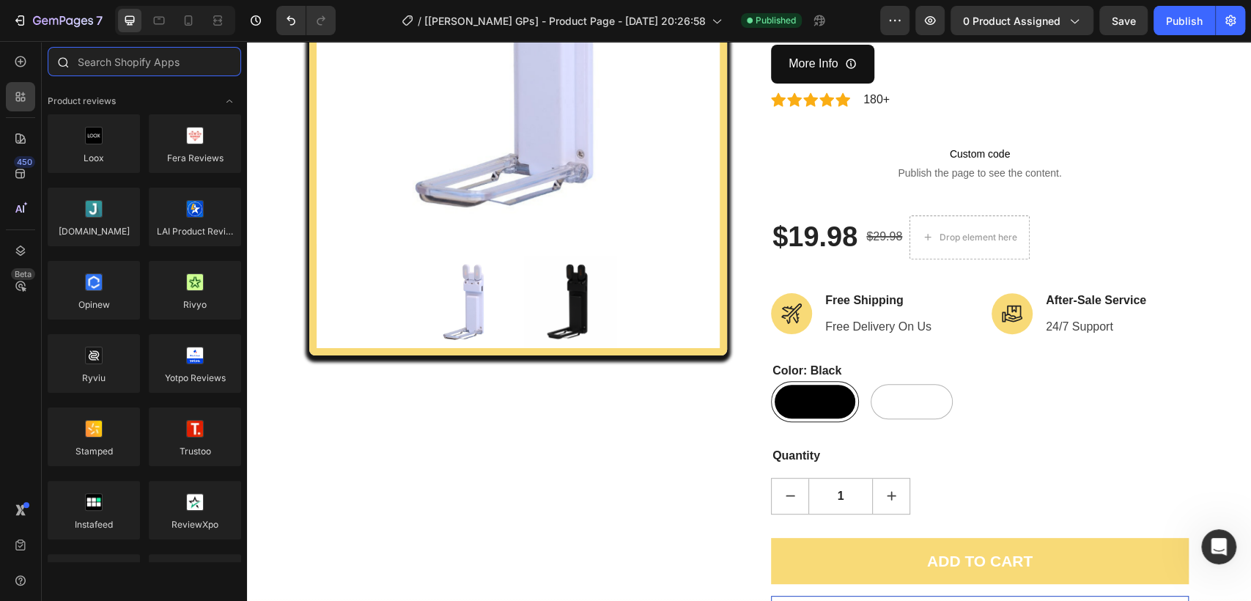
click at [132, 62] on input "text" at bounding box center [144, 61] width 193 height 29
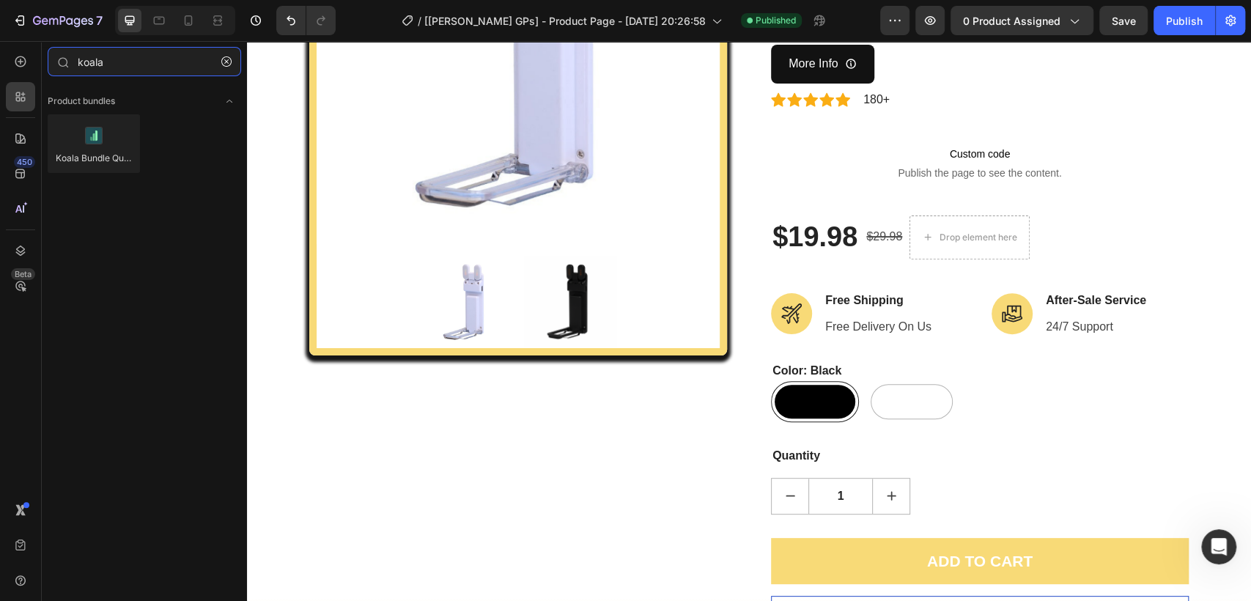
type input "koala"
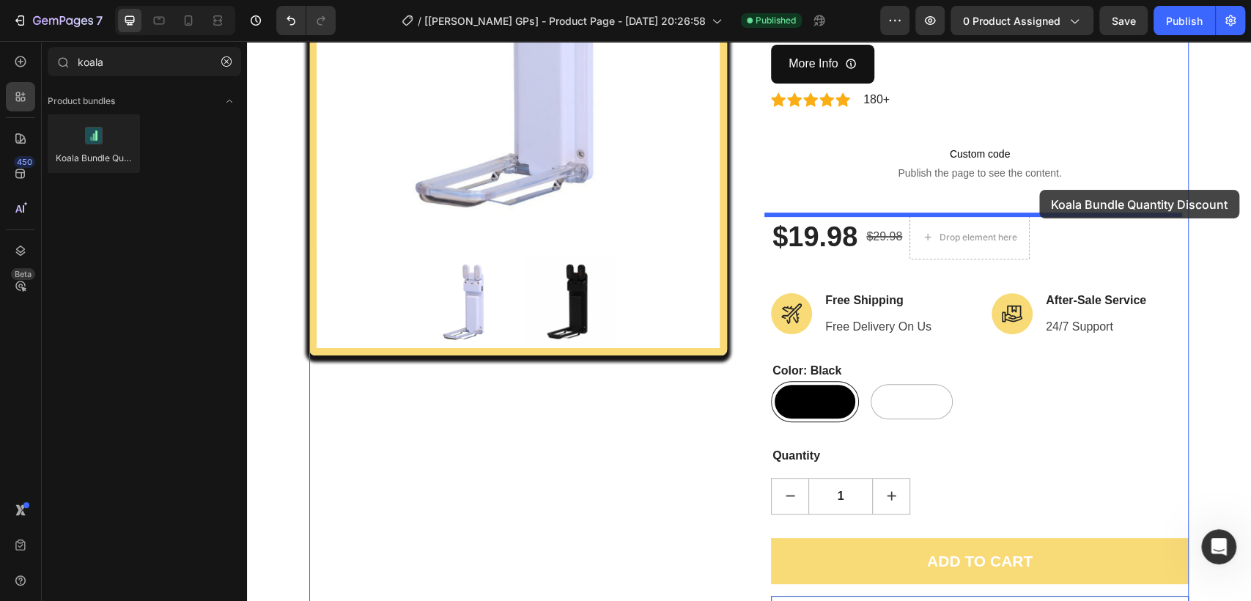
drag, startPoint x: 423, startPoint y: 202, endPoint x: 1039, endPoint y: 190, distance: 616.4
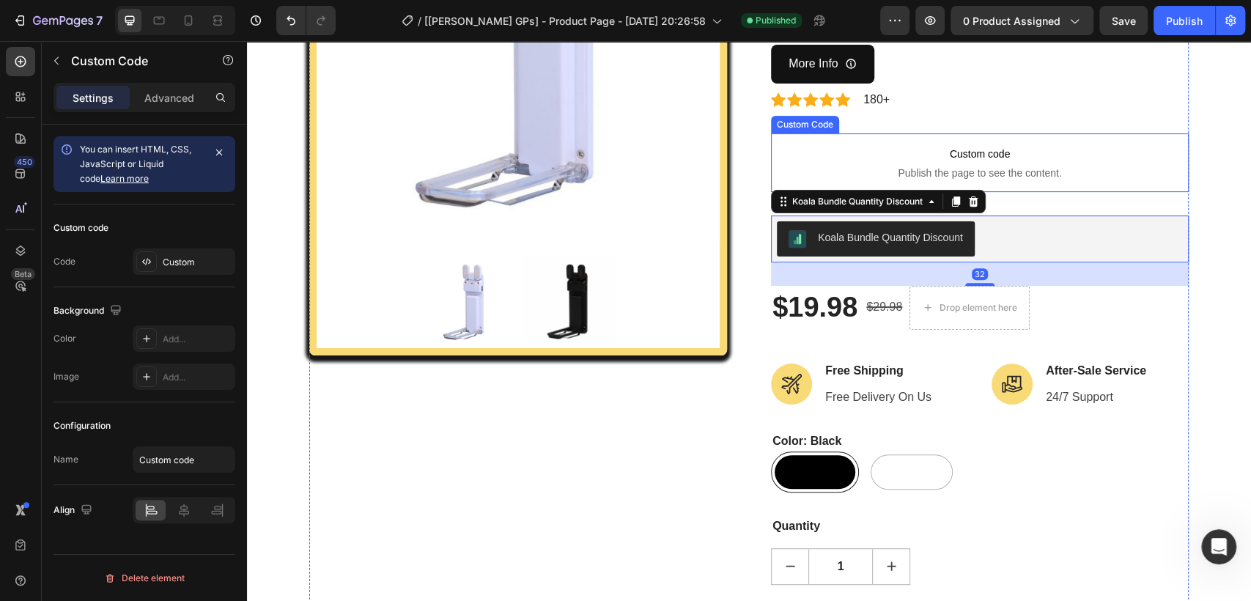
click at [880, 166] on span "Publish the page to see the content." at bounding box center [980, 173] width 418 height 15
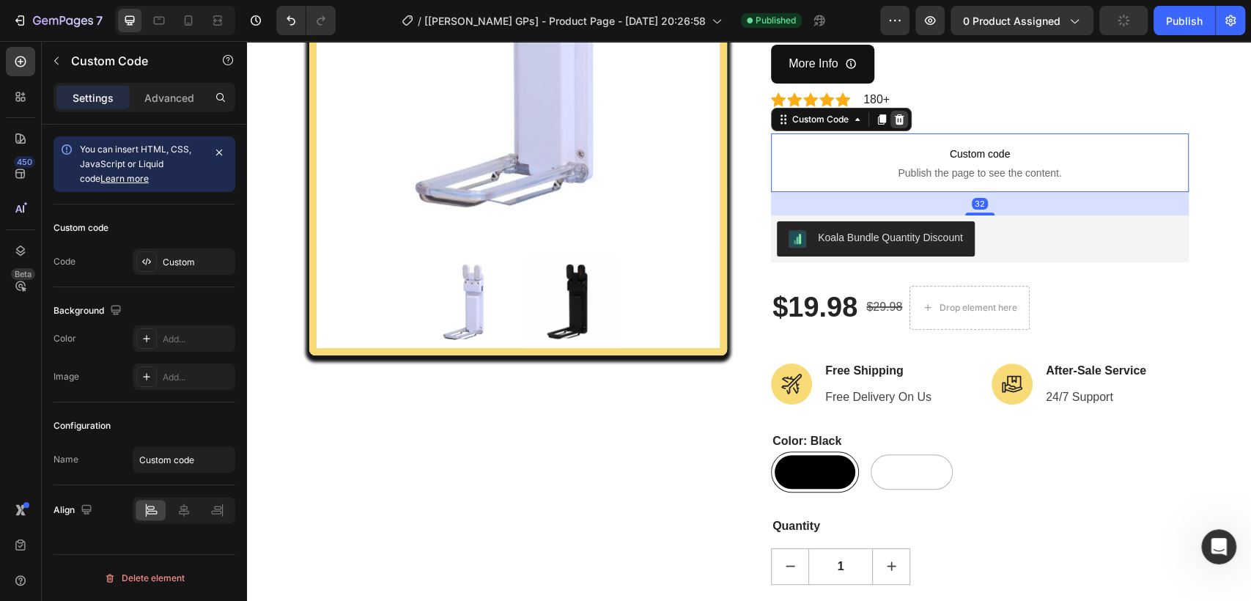
click at [895, 114] on icon at bounding box center [900, 119] width 10 height 10
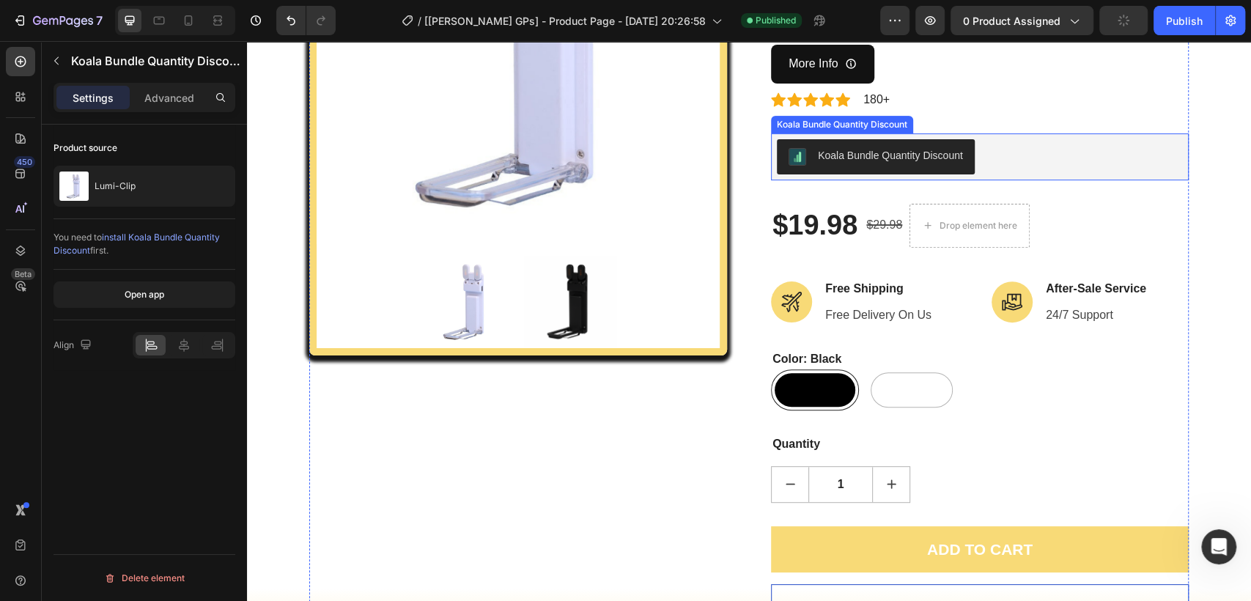
click at [1009, 152] on div "Koala Bundle Quantity Discount" at bounding box center [980, 156] width 406 height 35
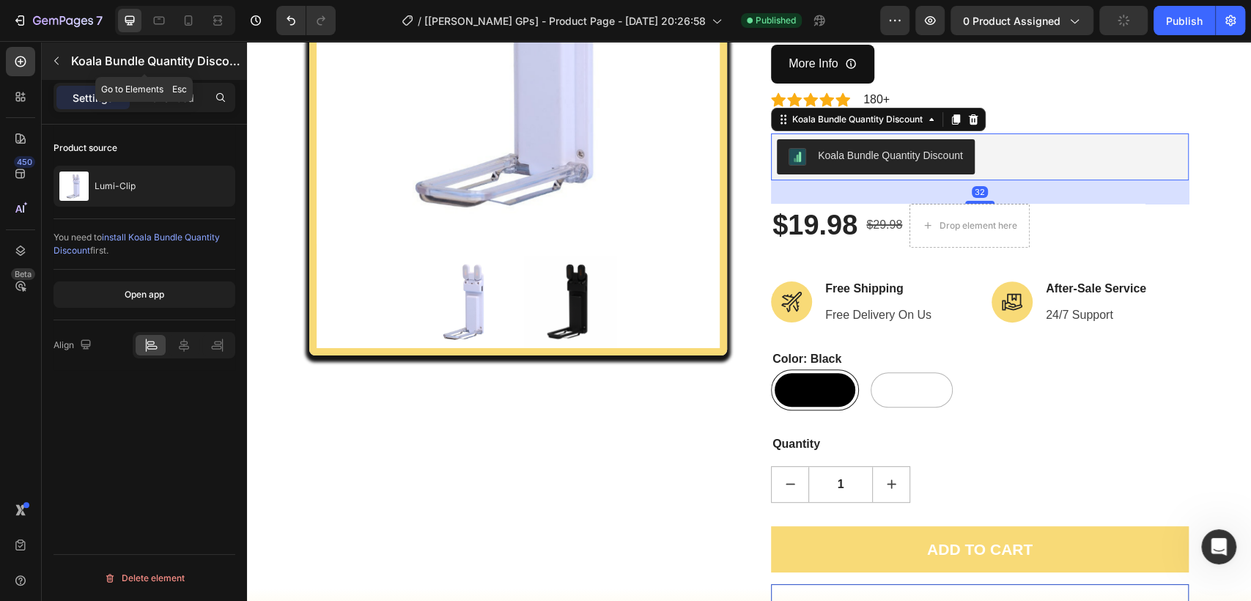
click at [53, 64] on icon "button" at bounding box center [57, 61] width 12 height 12
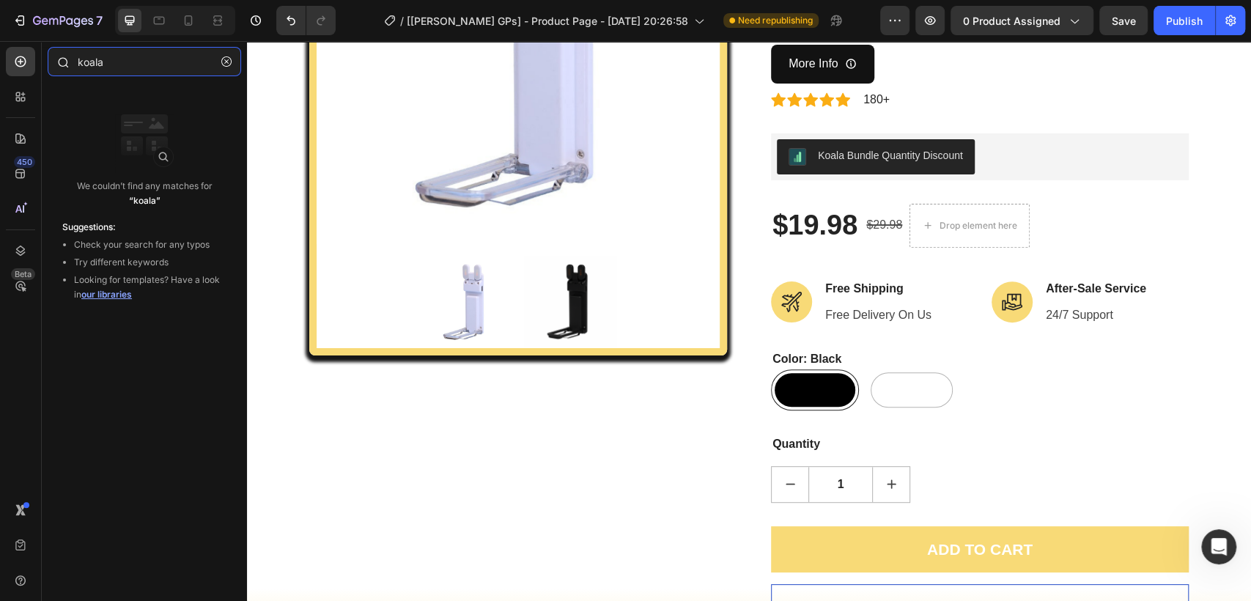
click at [108, 61] on input "koala" at bounding box center [144, 61] width 193 height 29
click at [21, 101] on icon at bounding box center [20, 96] width 15 height 15
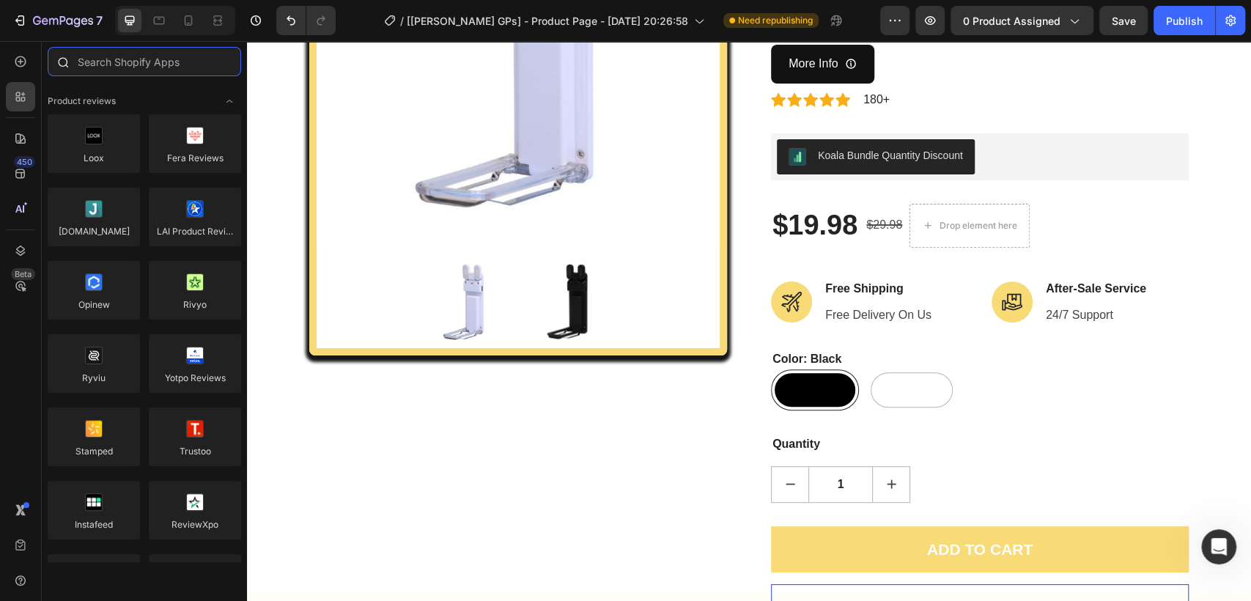
click at [128, 71] on input "text" at bounding box center [144, 61] width 193 height 29
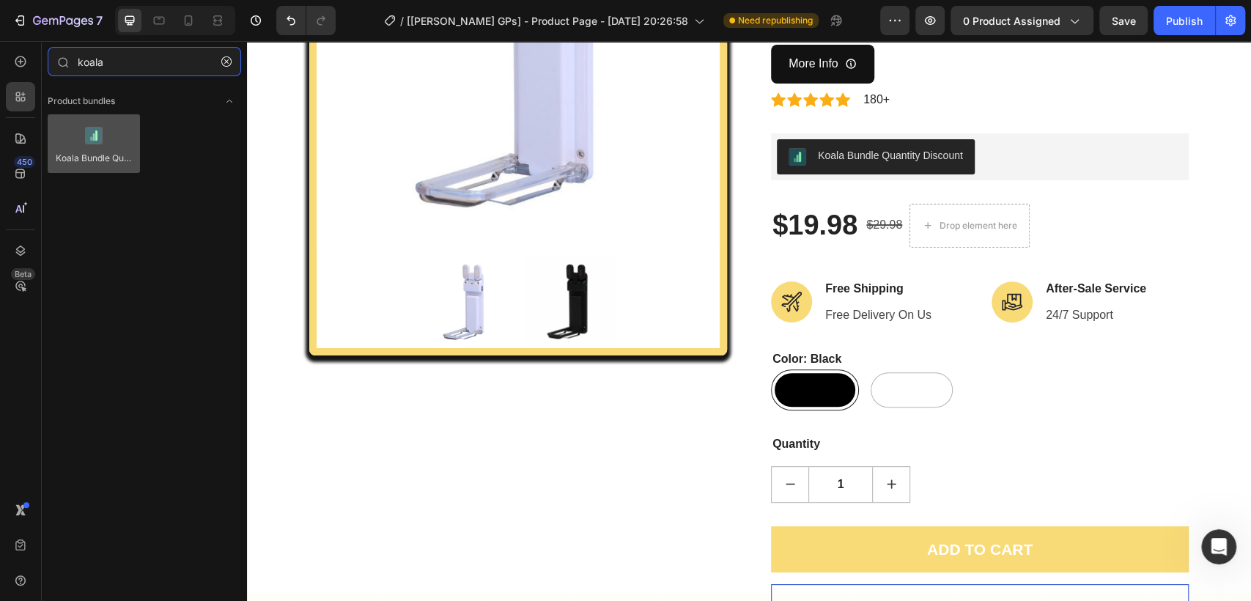
type input "koala"
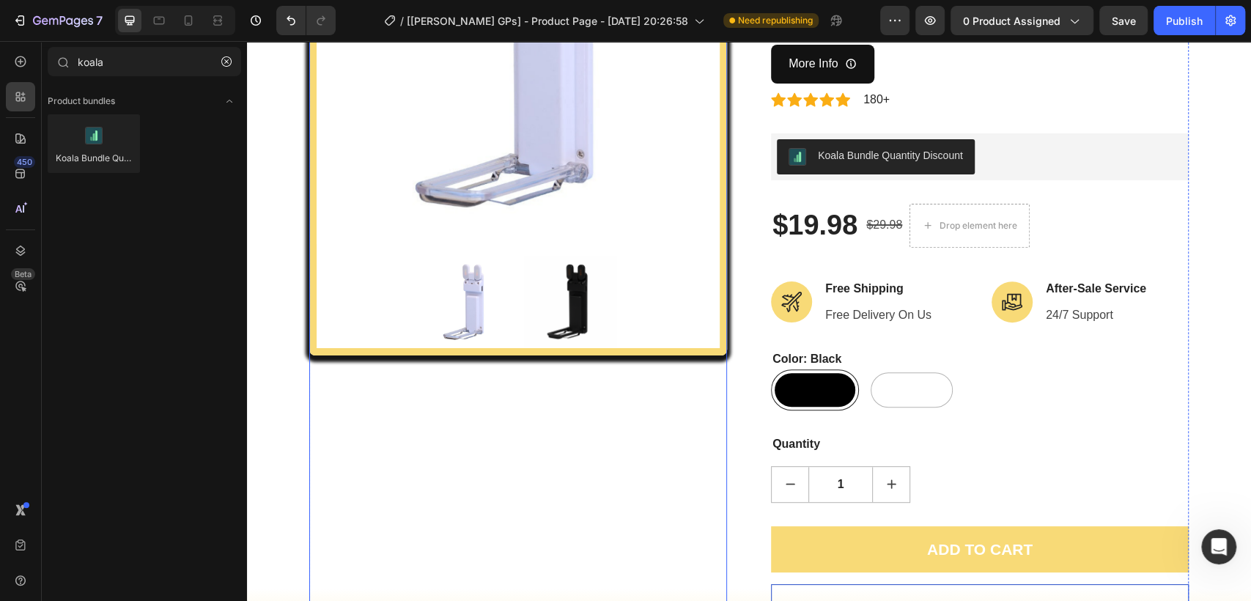
click at [505, 191] on img at bounding box center [518, 42] width 403 height 403
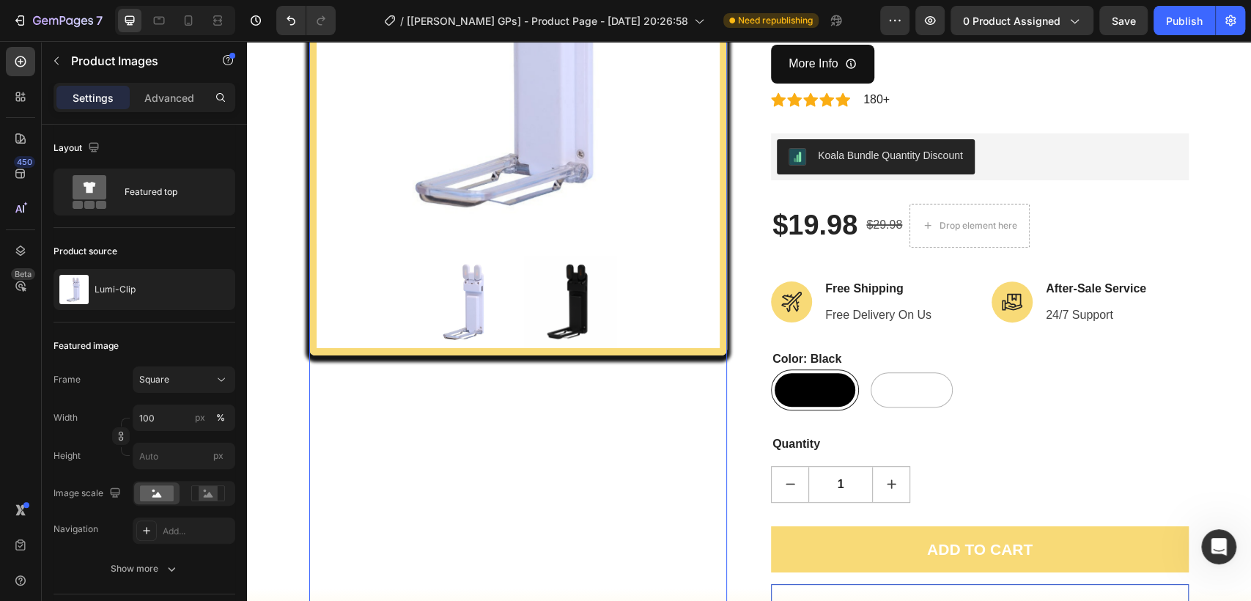
drag, startPoint x: 418, startPoint y: 170, endPoint x: 722, endPoint y: 230, distance: 310.0
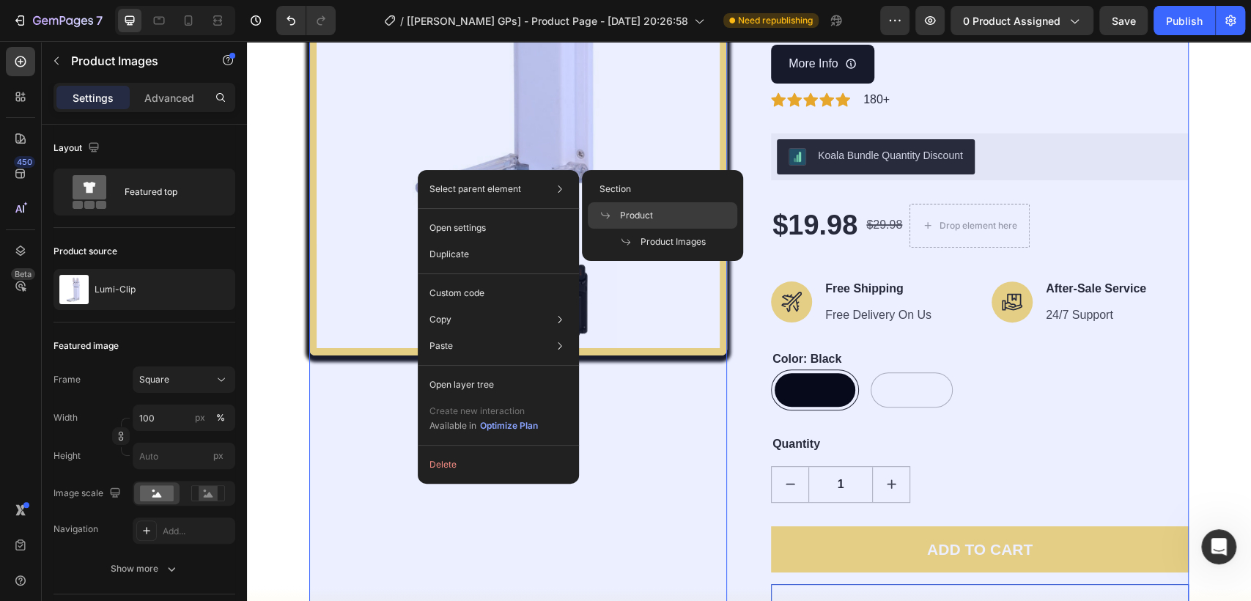
click at [655, 213] on div "Product" at bounding box center [662, 215] width 149 height 26
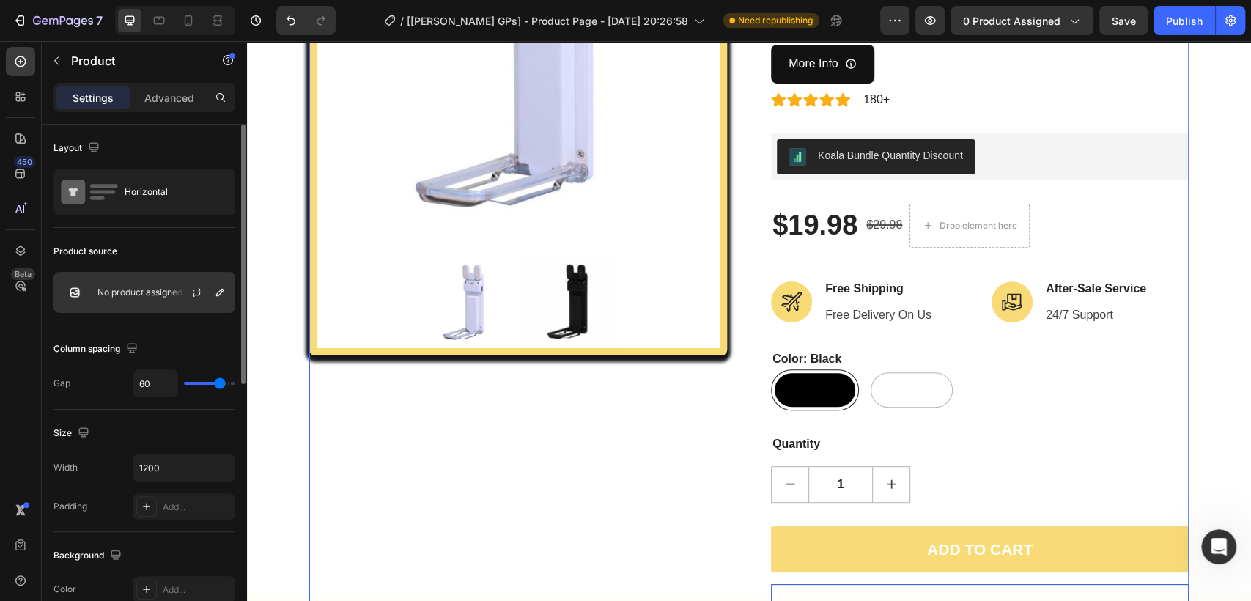
click at [116, 295] on p "No product assigned" at bounding box center [139, 292] width 85 height 10
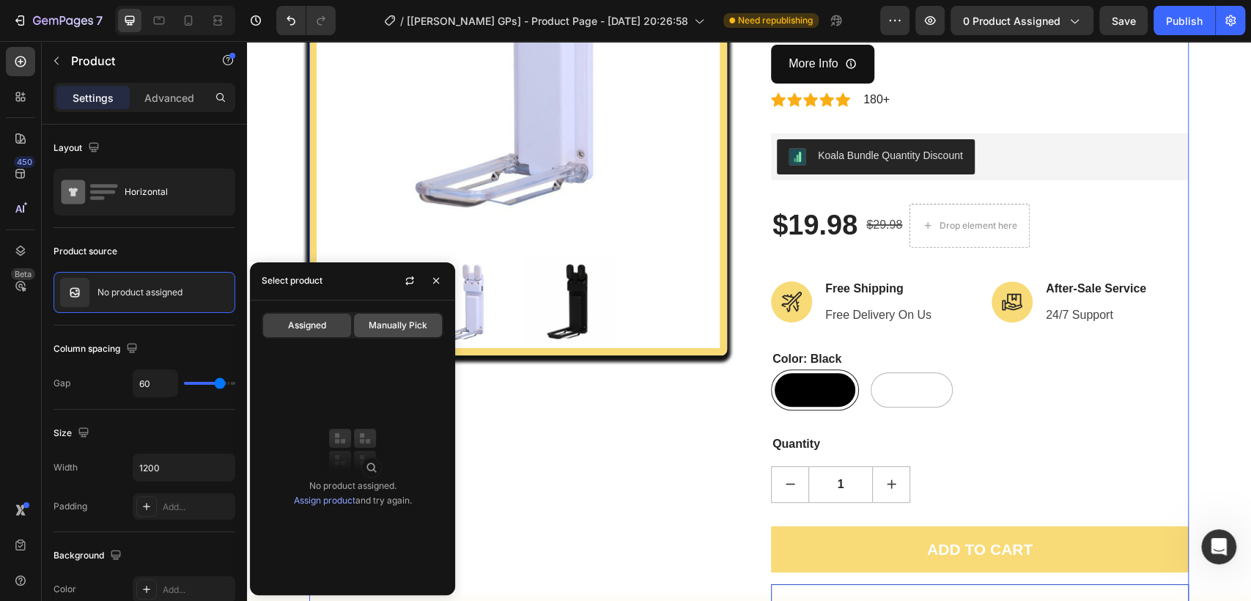
click at [397, 325] on span "Manually Pick" at bounding box center [398, 325] width 59 height 13
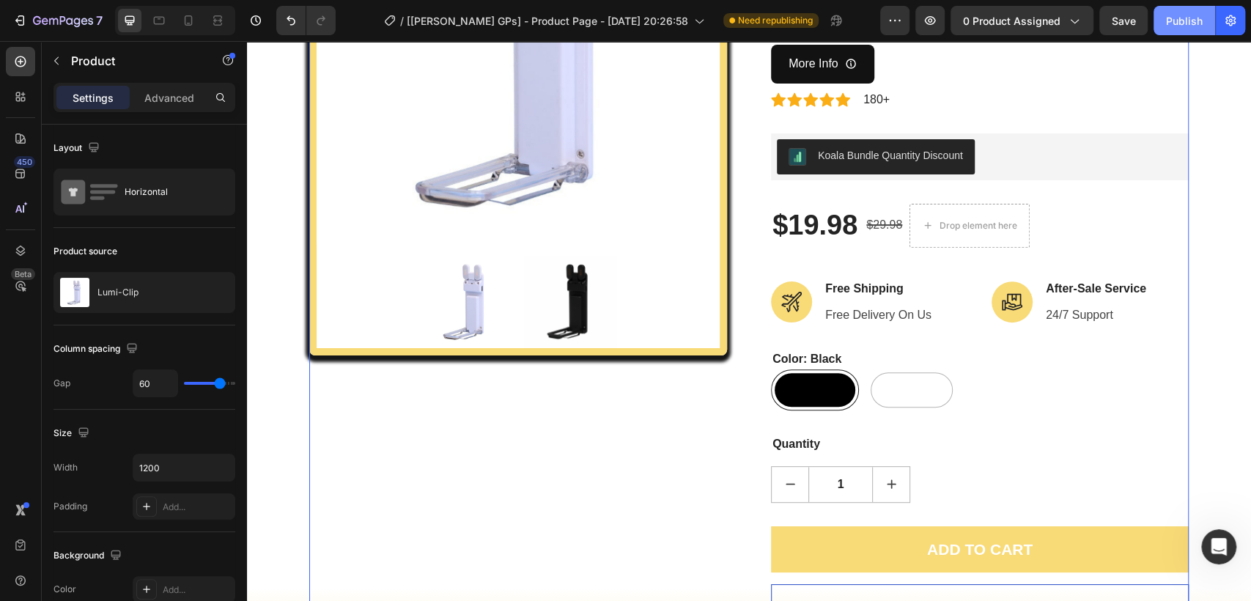
click at [1195, 21] on div "Publish" at bounding box center [1184, 20] width 37 height 15
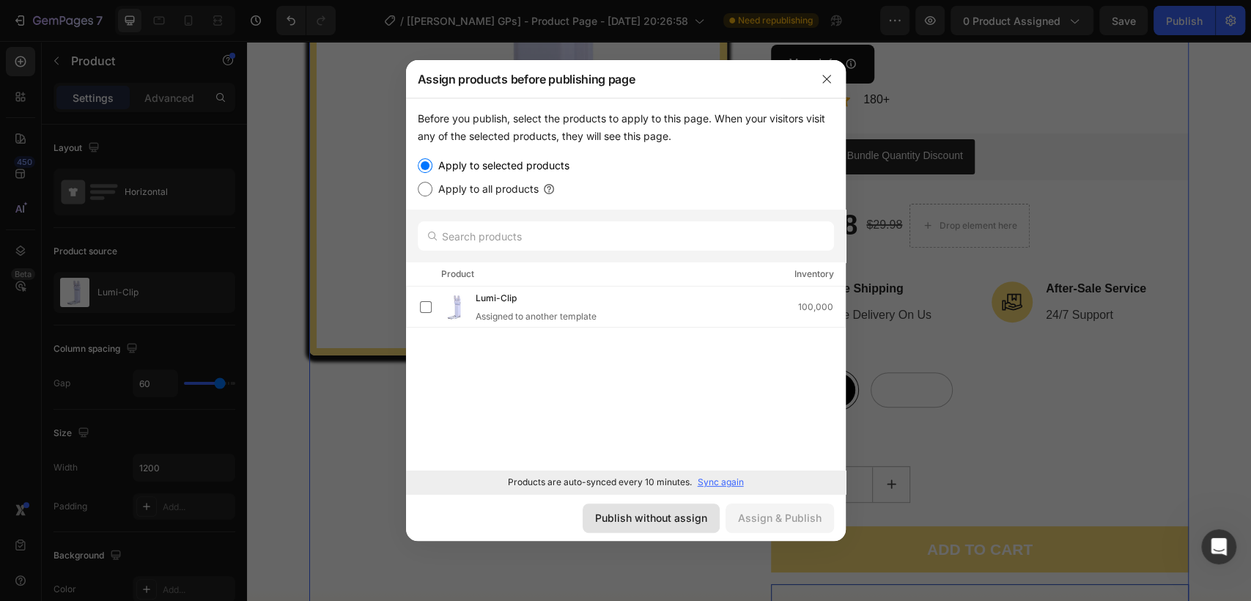
click at [680, 526] on button "Publish without assign" at bounding box center [651, 517] width 137 height 29
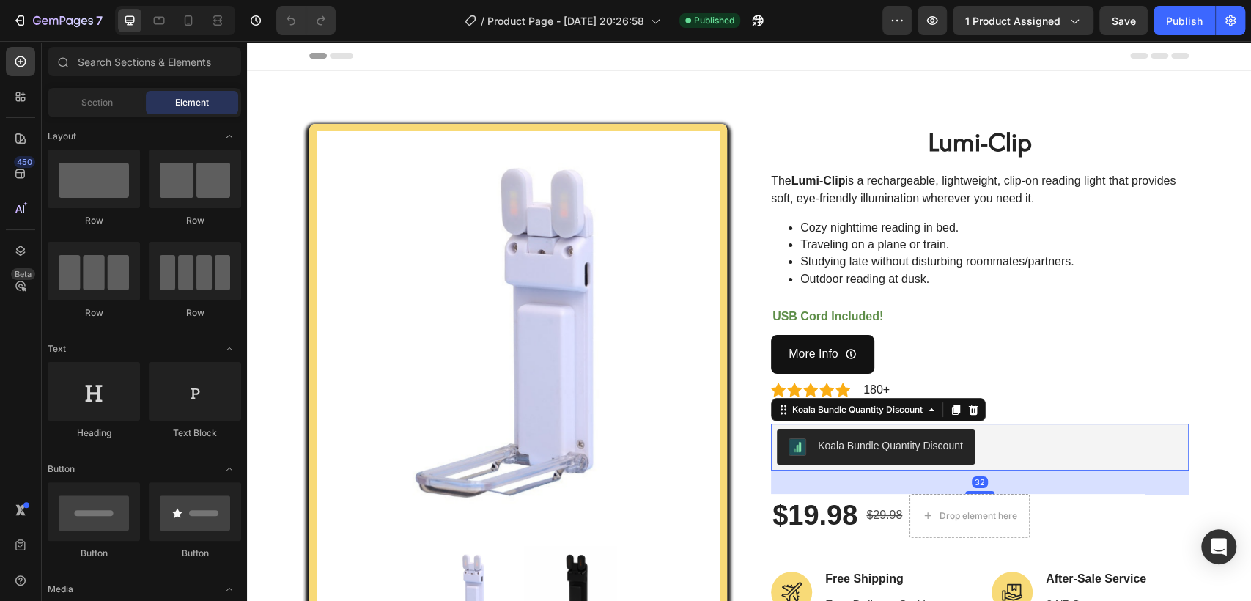
click at [990, 443] on div "Koala Bundle Quantity Discount" at bounding box center [980, 446] width 406 height 35
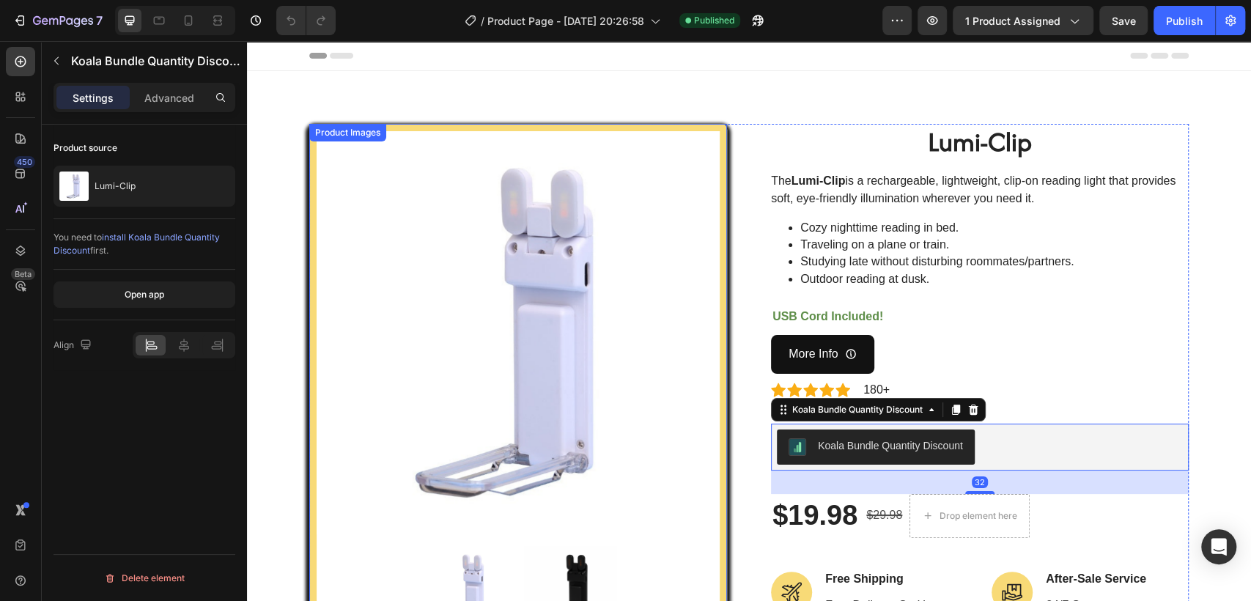
click at [563, 374] on img at bounding box center [518, 332] width 403 height 403
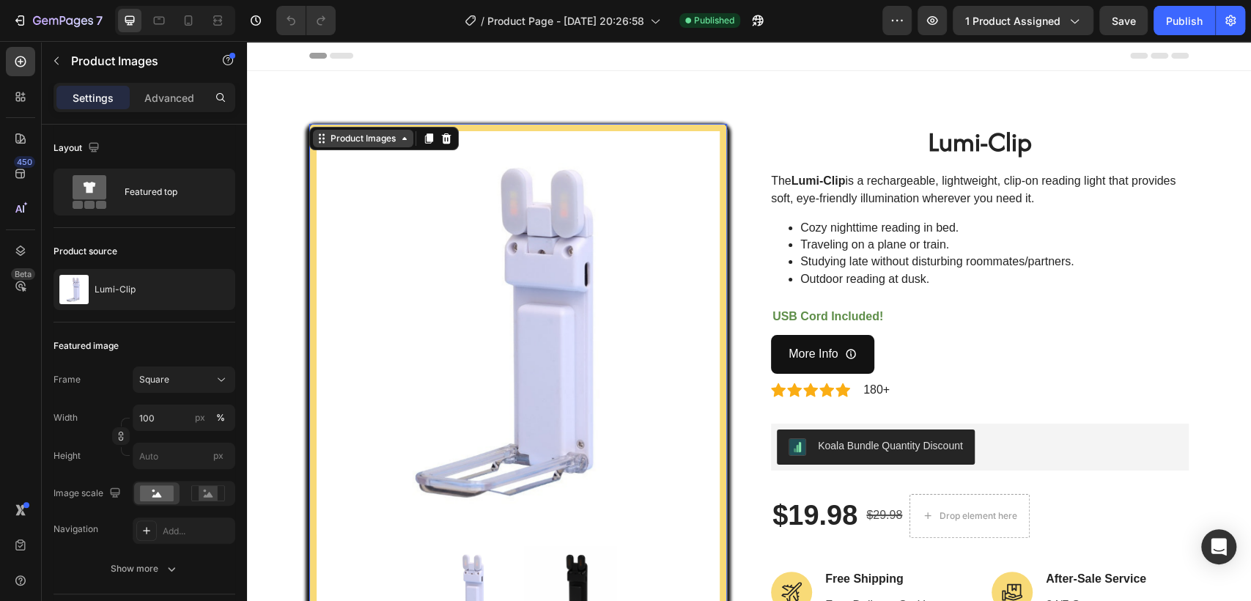
click at [342, 140] on div "Product Images" at bounding box center [363, 138] width 71 height 13
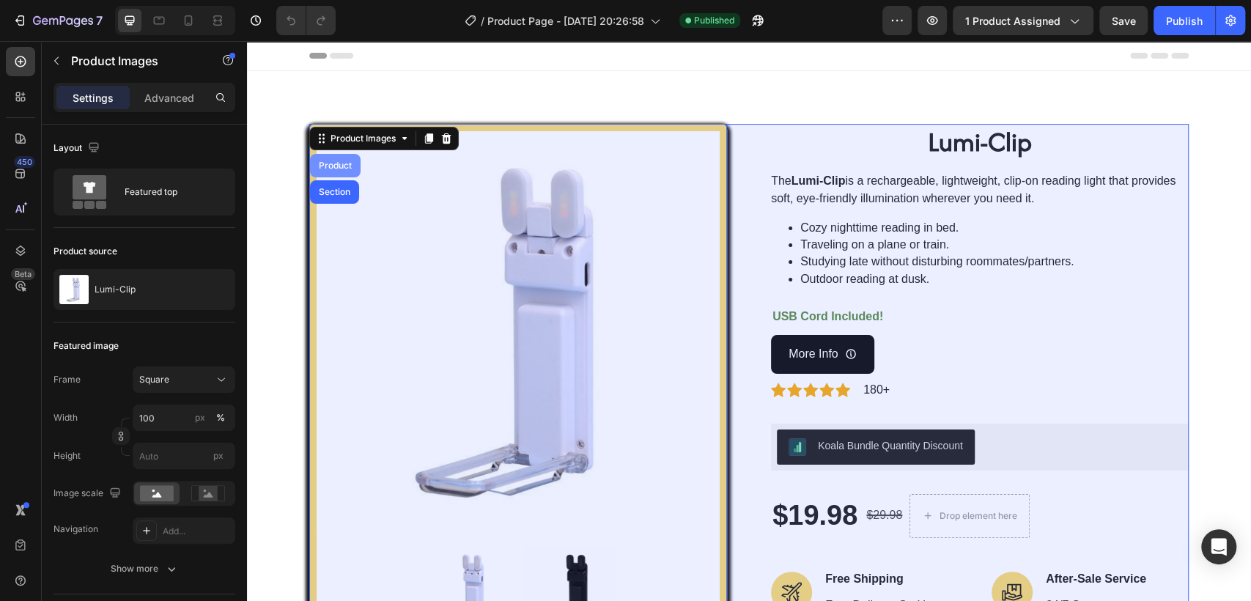
click at [330, 162] on div "Product" at bounding box center [335, 165] width 39 height 9
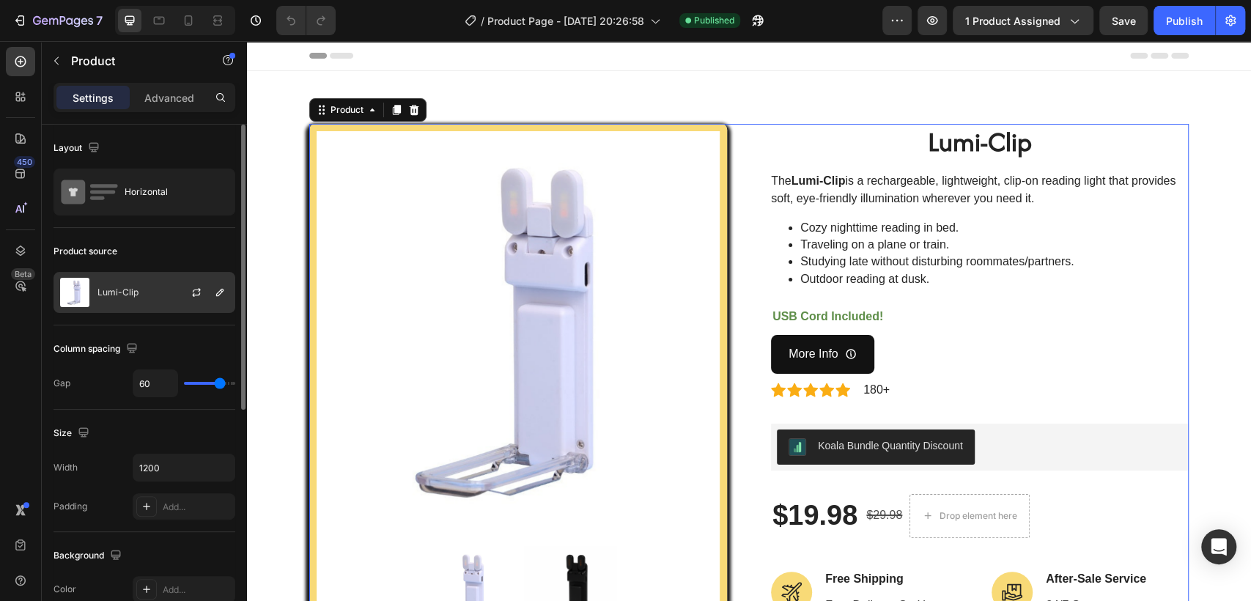
click at [144, 304] on div "Lumi-Clip" at bounding box center [144, 292] width 182 height 41
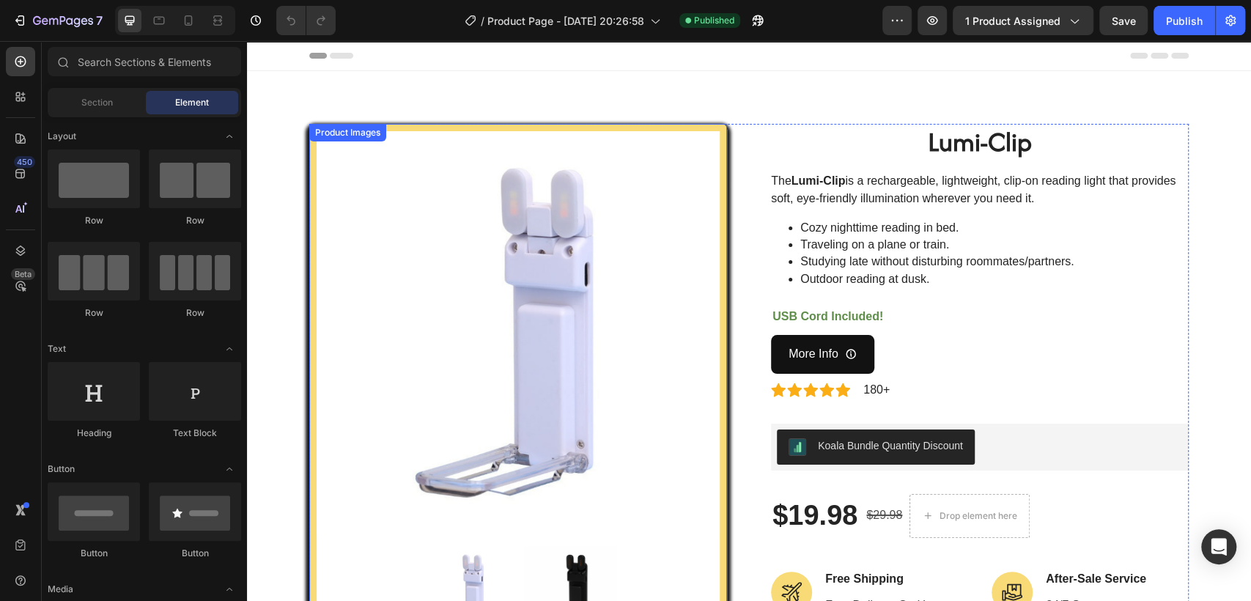
click at [577, 389] on img at bounding box center [518, 332] width 403 height 403
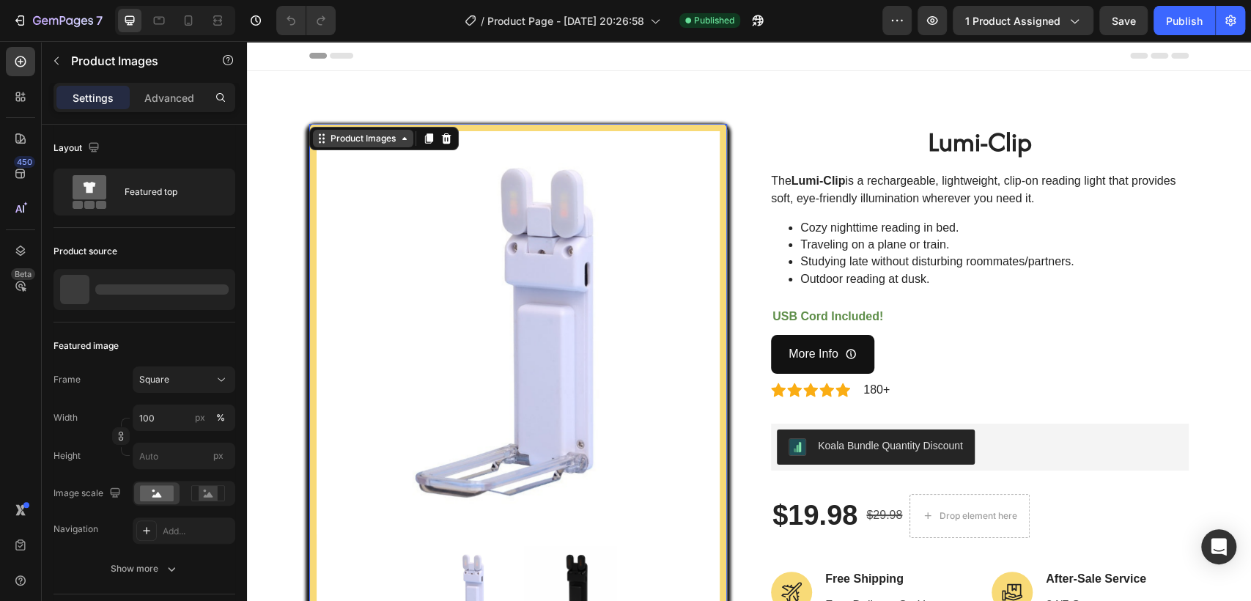
click at [352, 141] on div "Product Images" at bounding box center [363, 138] width 71 height 13
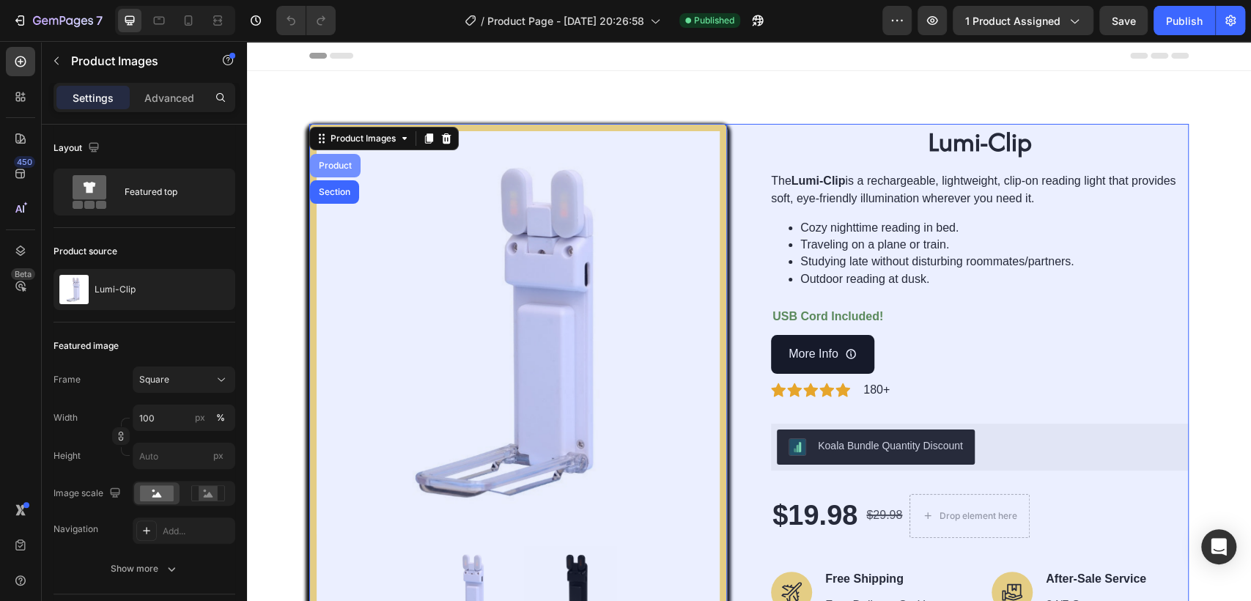
click at [331, 166] on div "Product" at bounding box center [335, 165] width 39 height 9
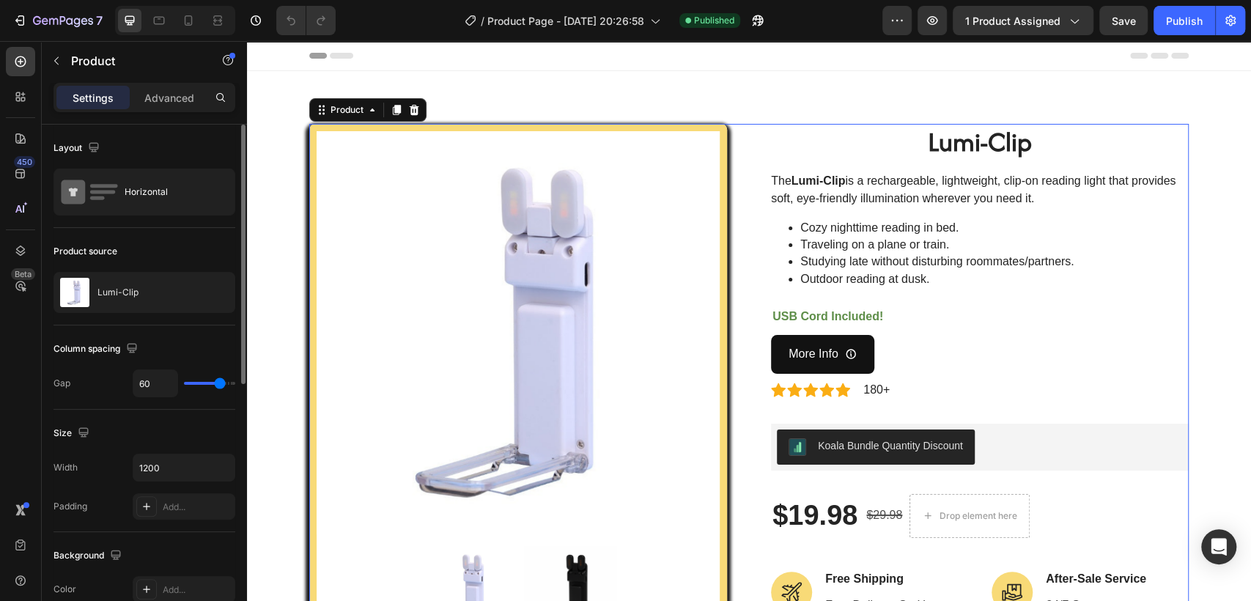
click at [130, 305] on div "Lumi-Clip" at bounding box center [144, 292] width 182 height 41
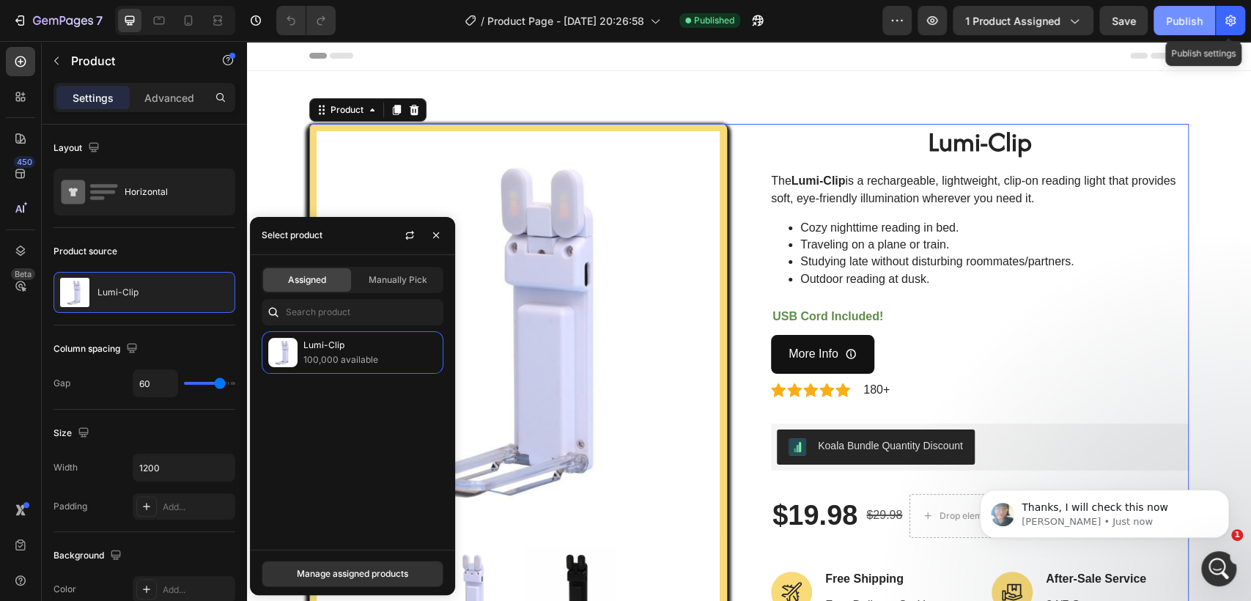
click at [1181, 21] on div "Publish" at bounding box center [1184, 20] width 37 height 15
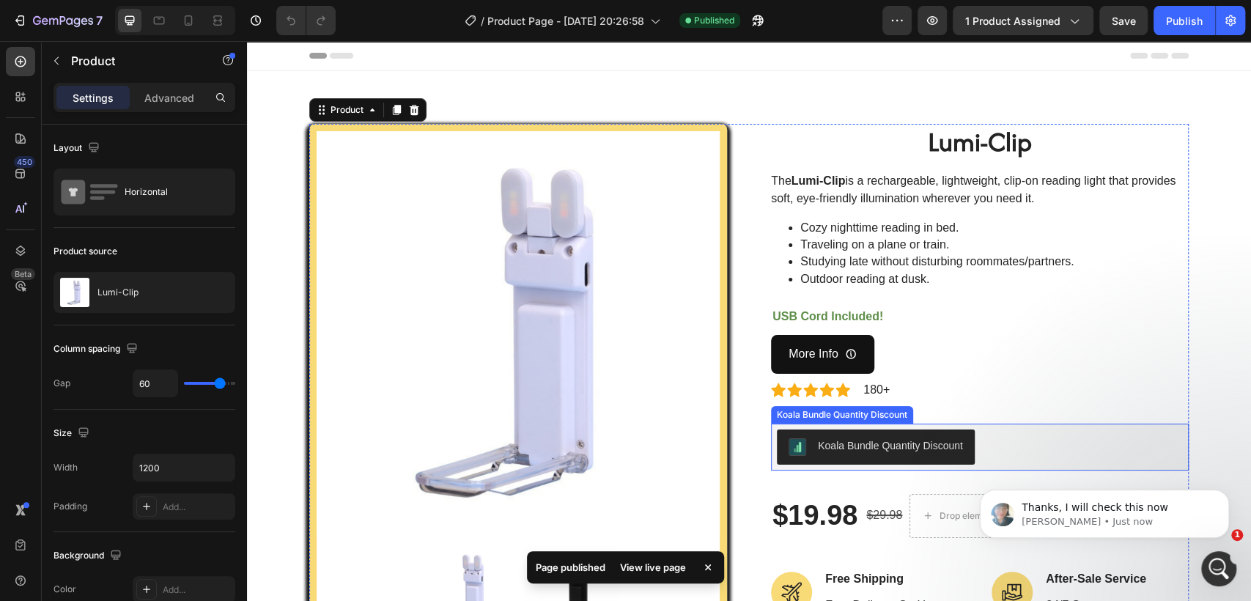
drag, startPoint x: 983, startPoint y: 435, endPoint x: 893, endPoint y: 422, distance: 91.7
click at [986, 435] on div "Koala Bundle Quantity Discount" at bounding box center [980, 446] width 406 height 35
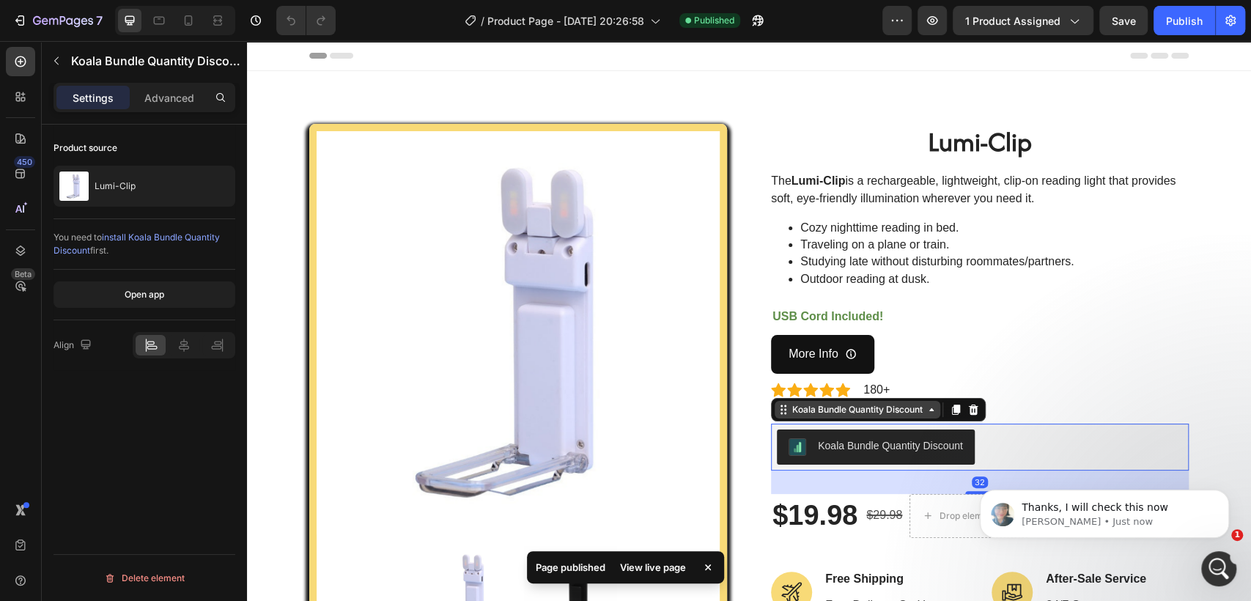
click at [780, 406] on icon at bounding box center [784, 410] width 12 height 12
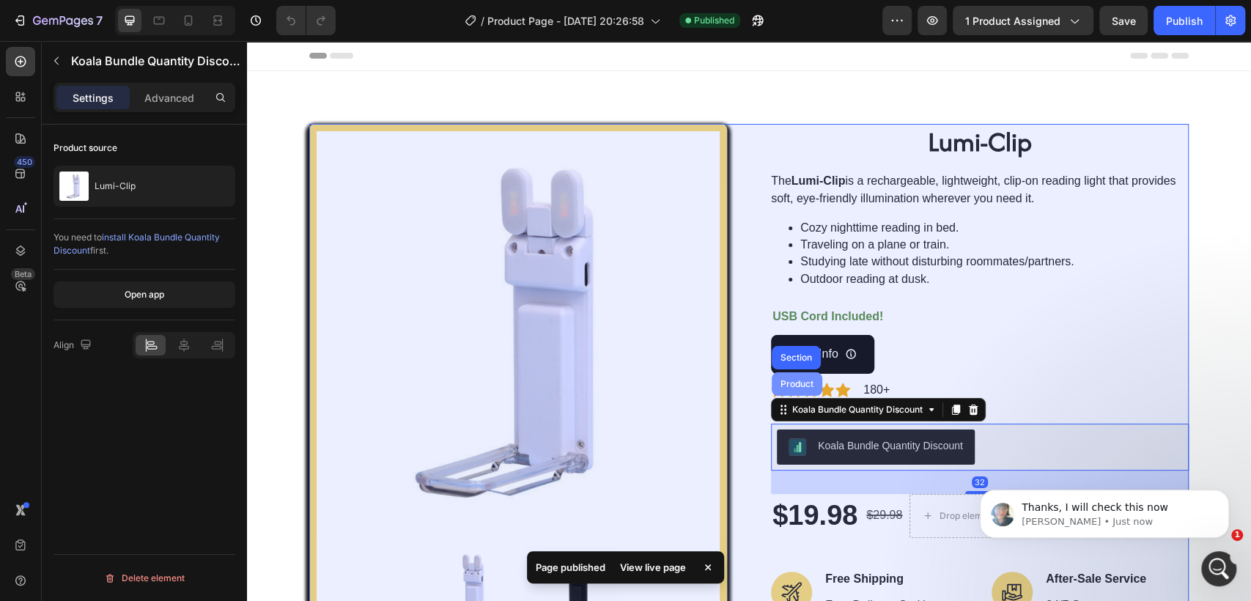
click at [792, 380] on div "Product" at bounding box center [797, 384] width 39 height 9
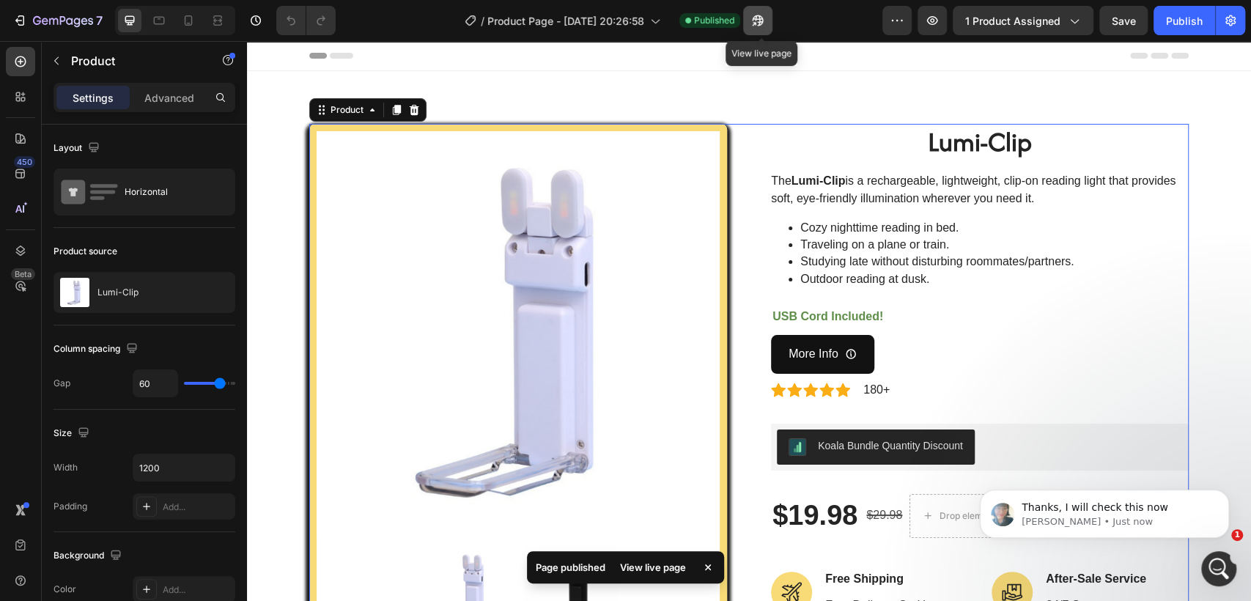
click at [767, 30] on button "button" at bounding box center [757, 20] width 29 height 29
